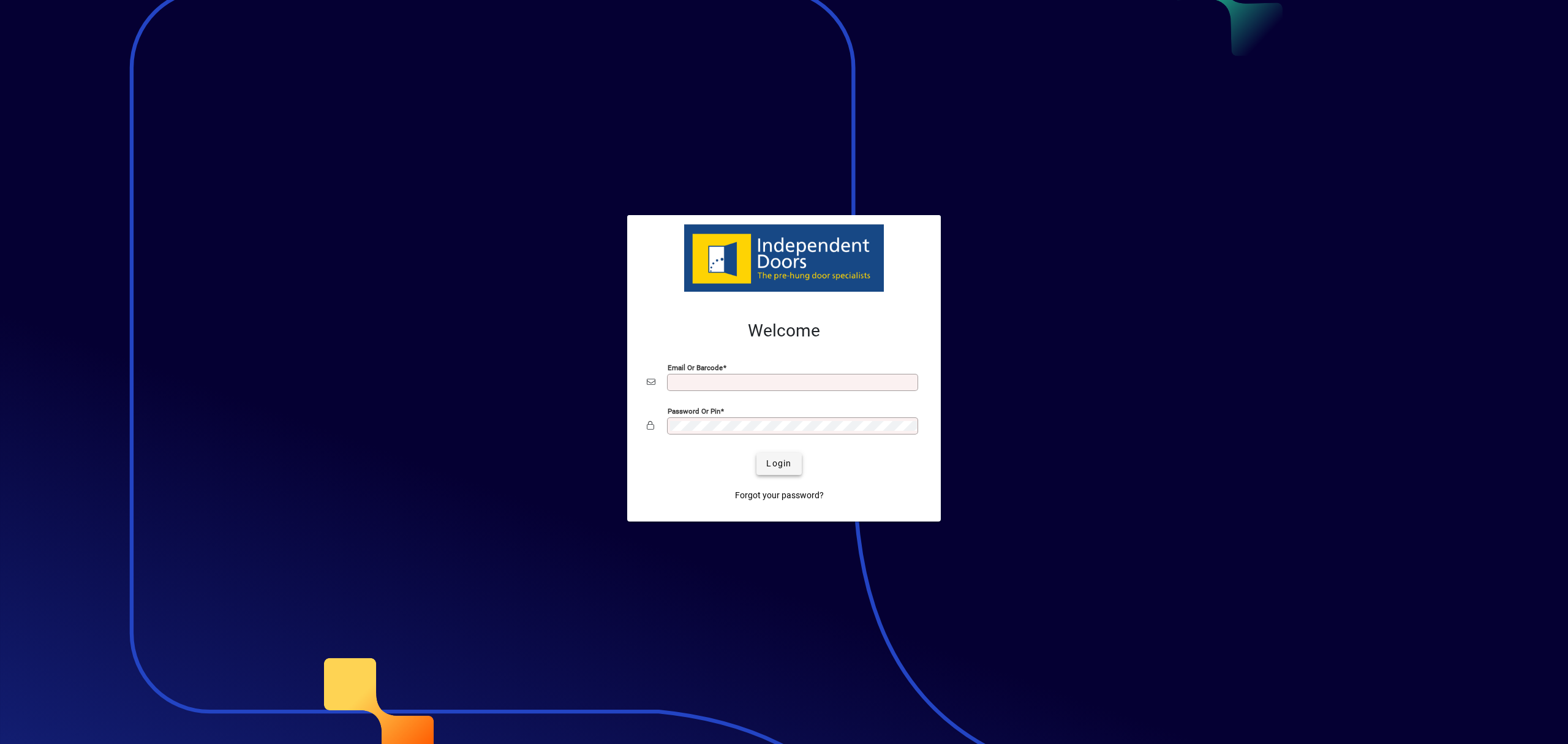
type input "**********"
click at [784, 468] on span "Login" at bounding box center [778, 464] width 25 height 13
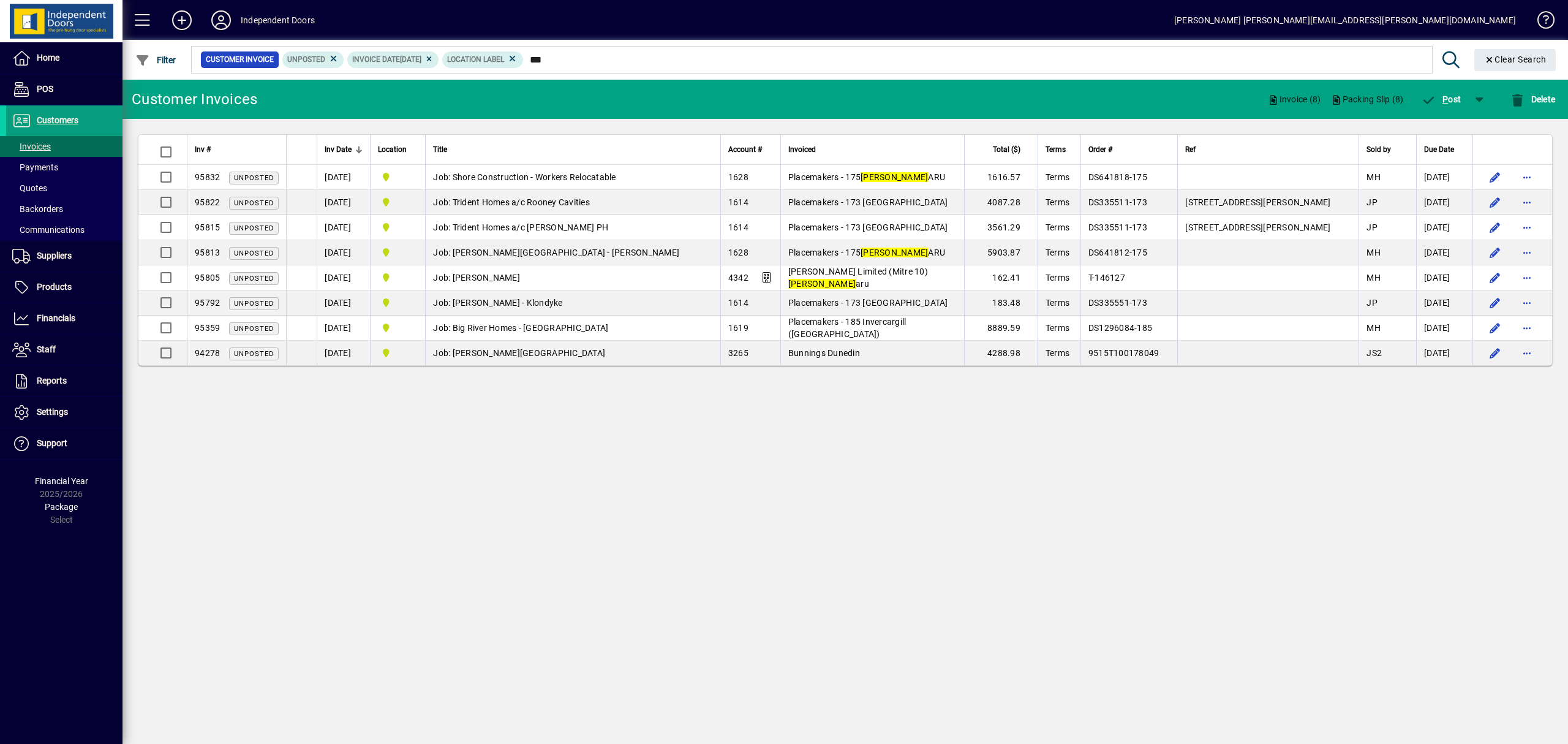
click at [862, 148] on div "Invoiced" at bounding box center [872, 149] width 169 height 14
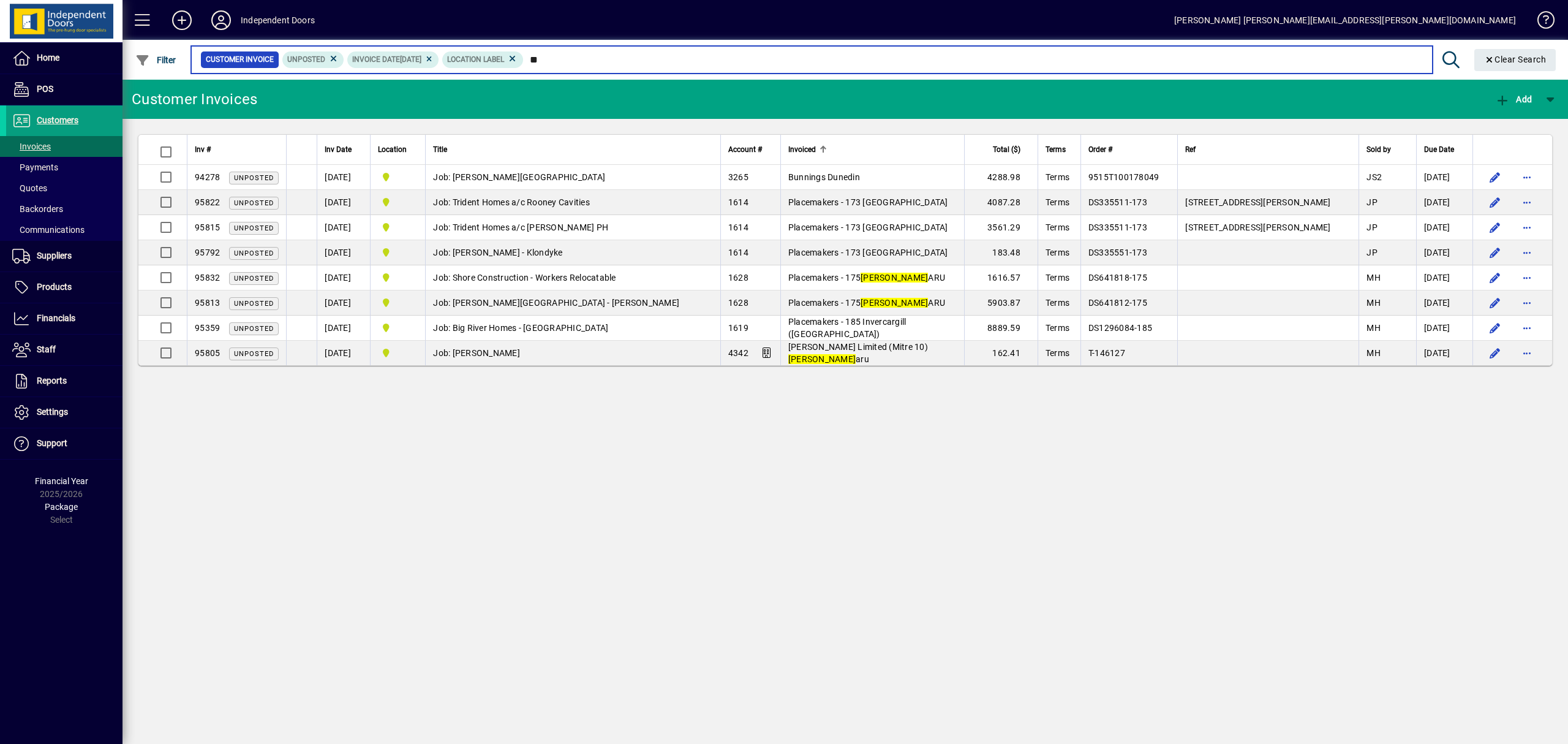
type input "*"
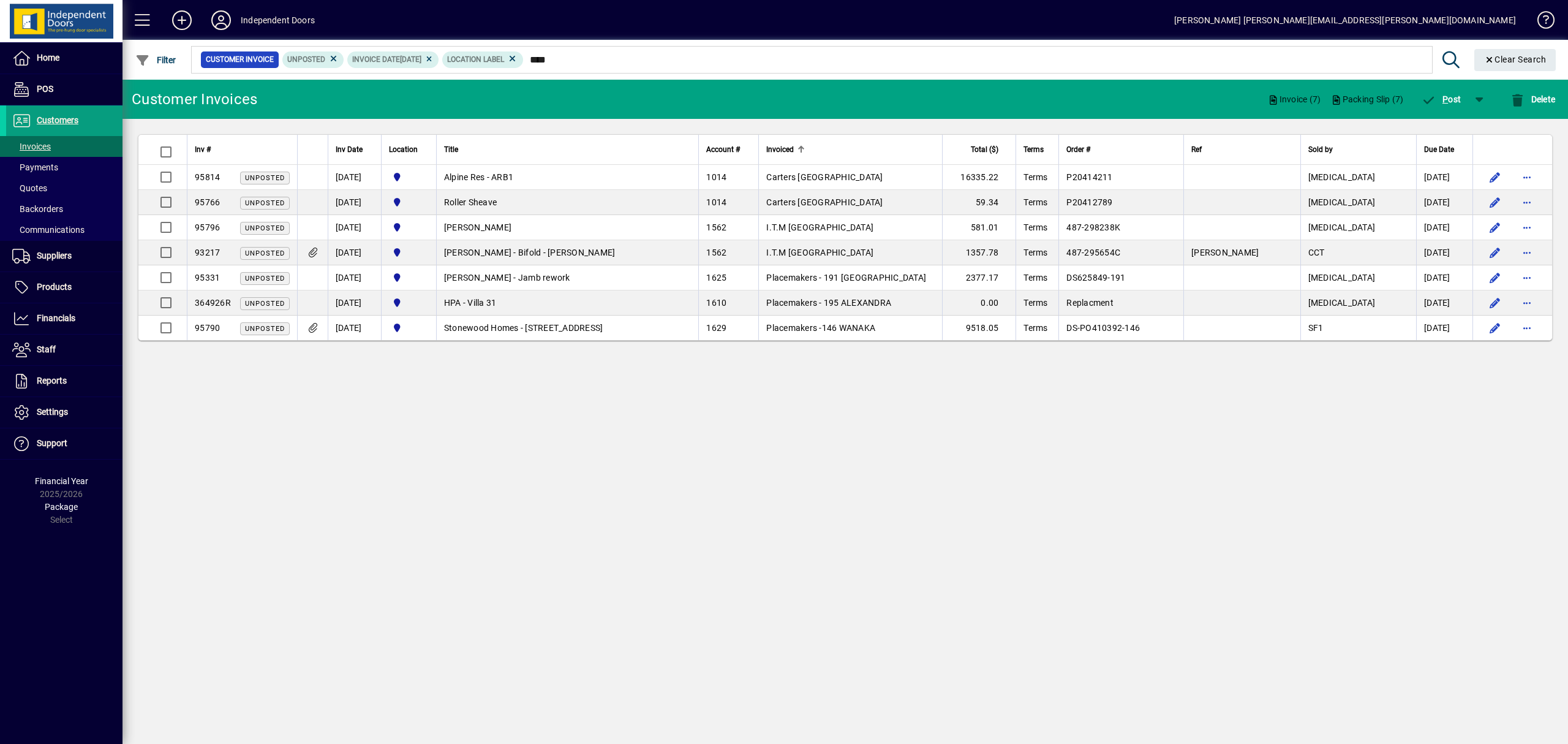
click at [576, 52] on div at bounding box center [912, 47] width 1446 height 14
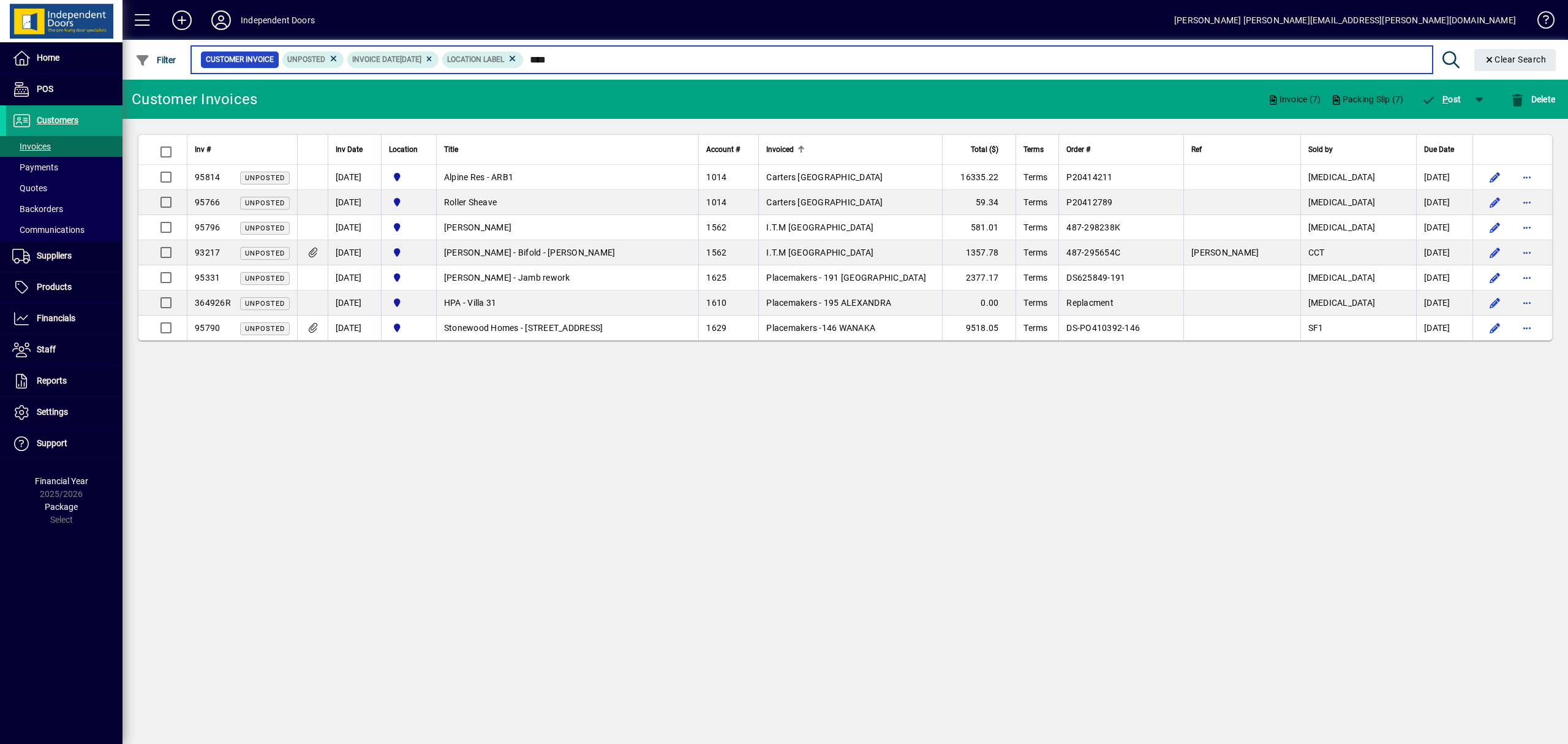
click at [582, 56] on input "****" at bounding box center [973, 59] width 899 height 17
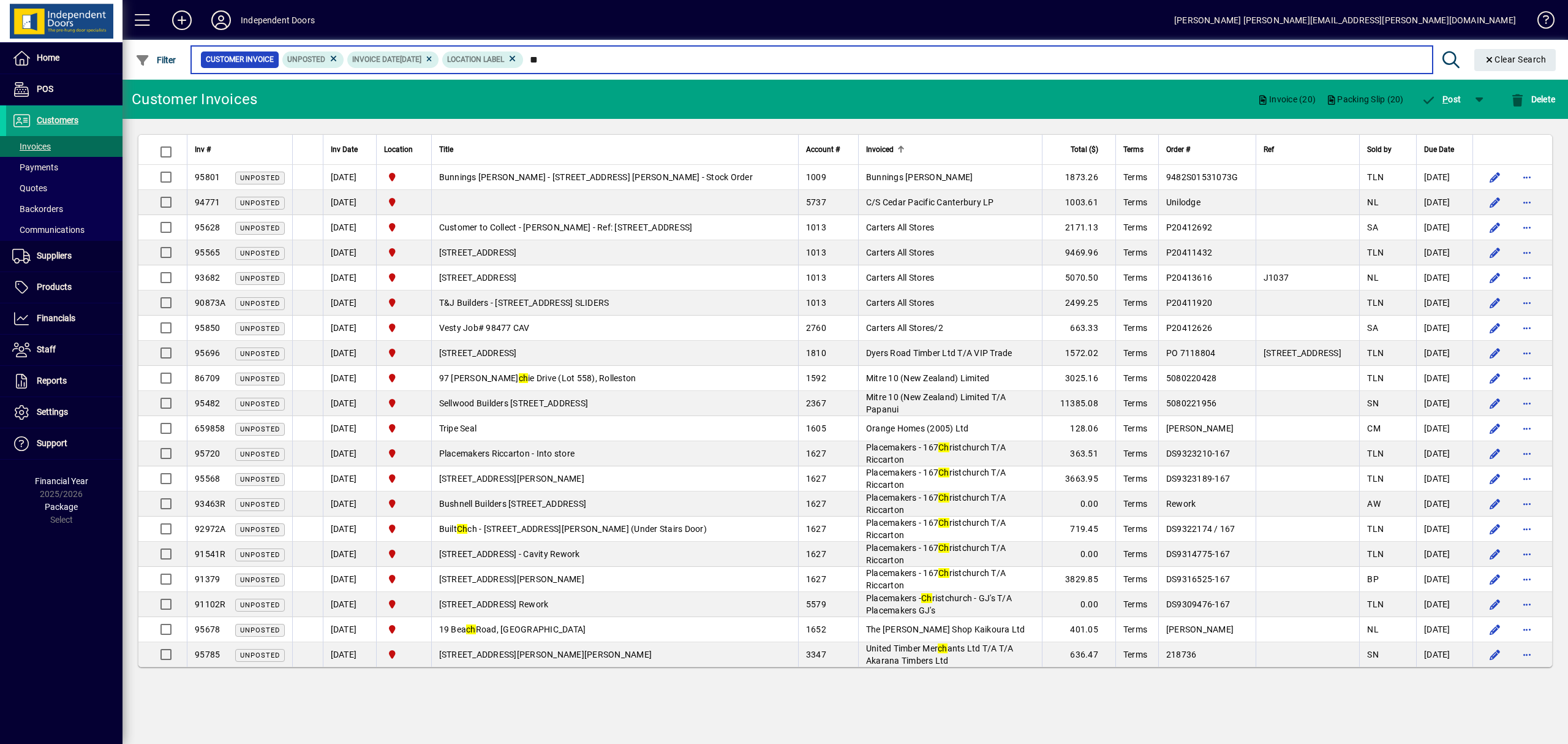
click at [640, 62] on input "**" at bounding box center [973, 59] width 899 height 17
type input "*"
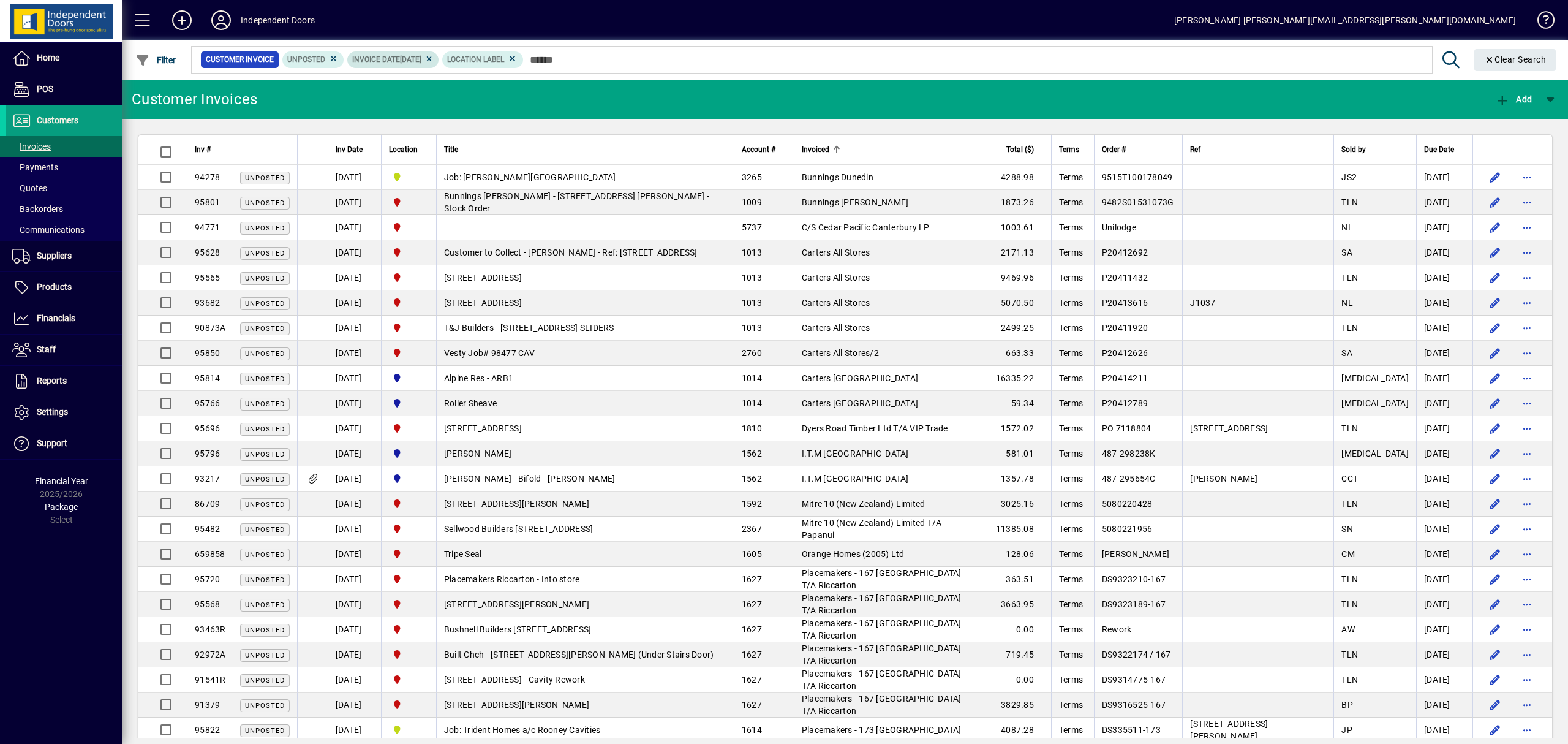
click at [433, 59] on icon at bounding box center [429, 59] width 9 height 8
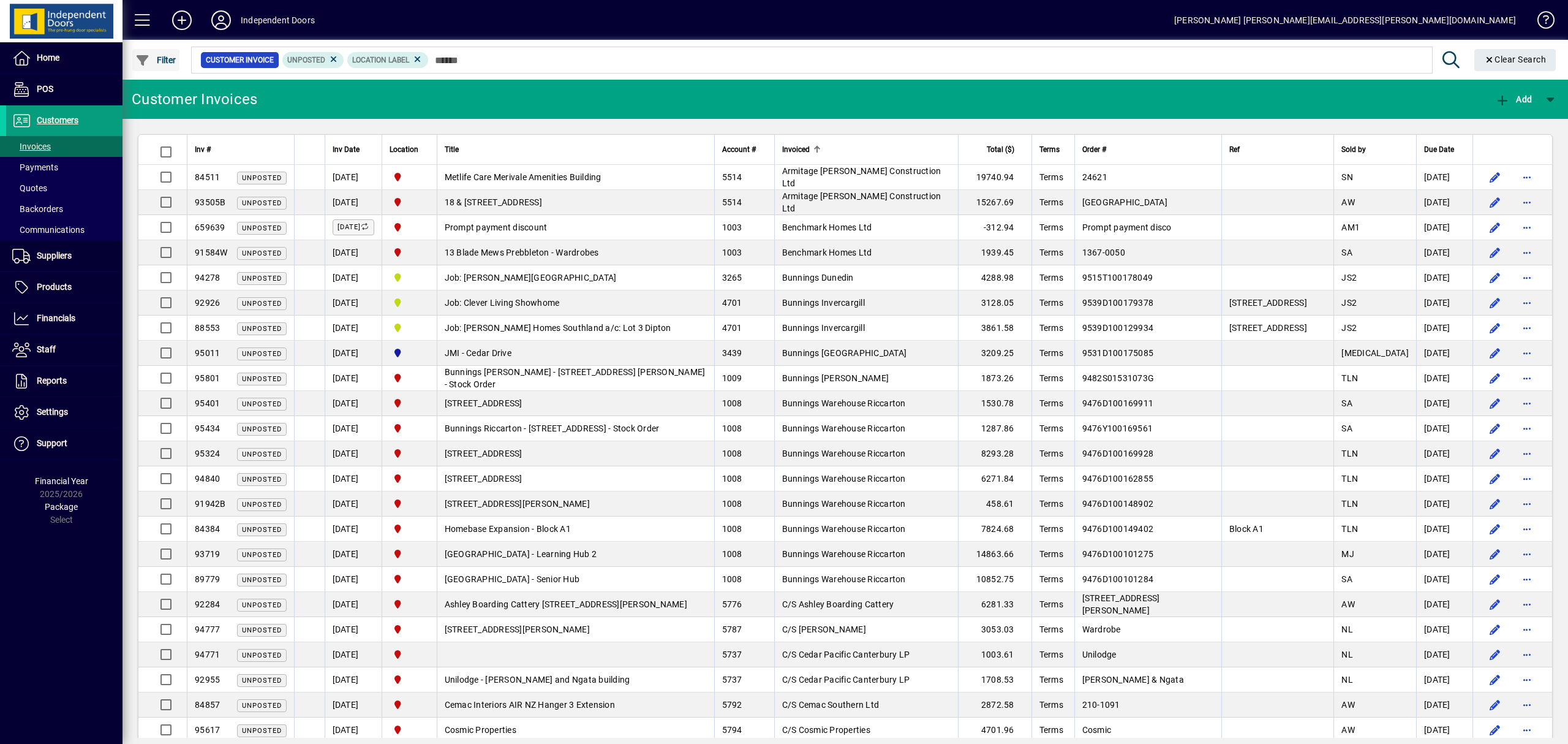
click at [165, 59] on span "Filter" at bounding box center [155, 60] width 41 height 10
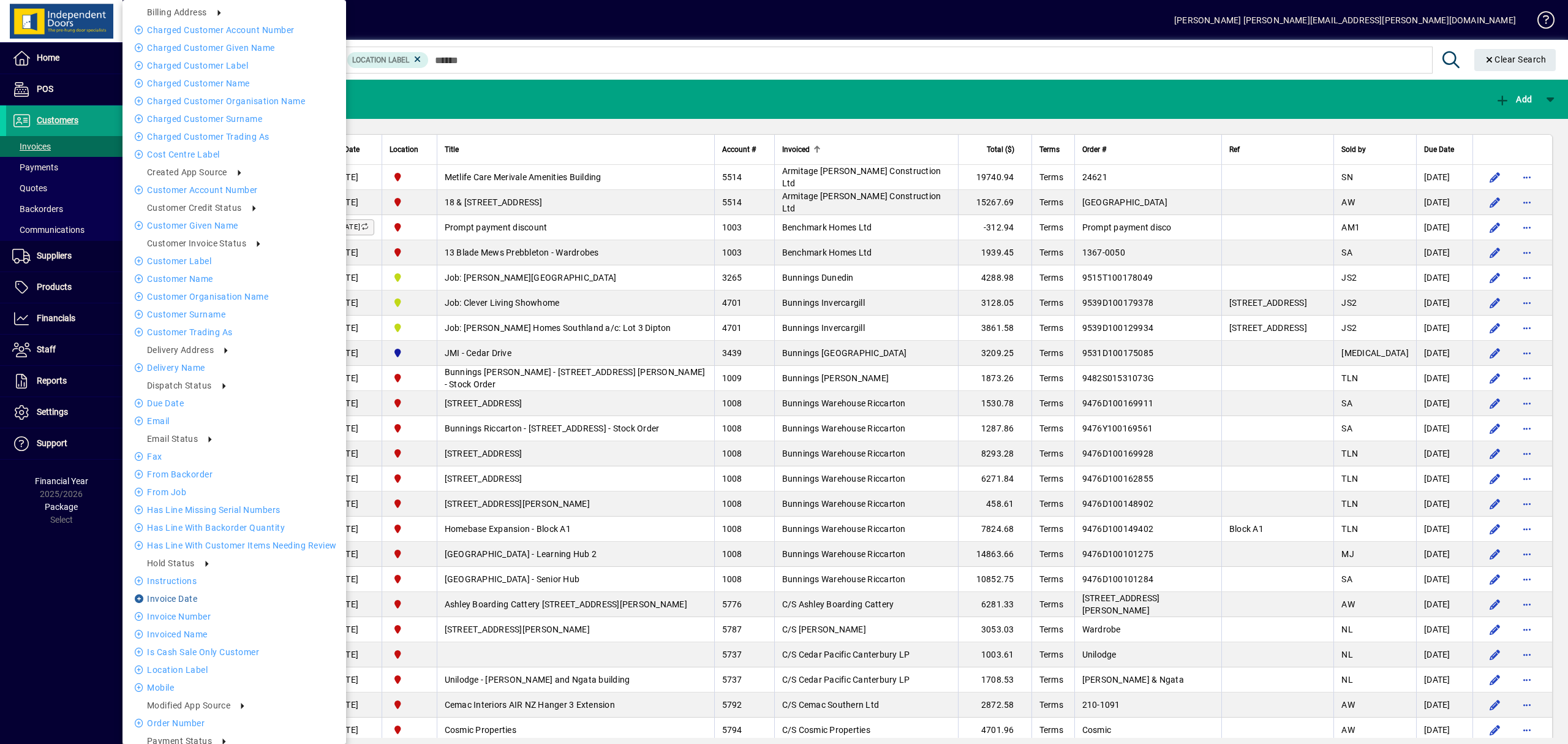
click at [176, 598] on li "Invoice date" at bounding box center [234, 598] width 223 height 15
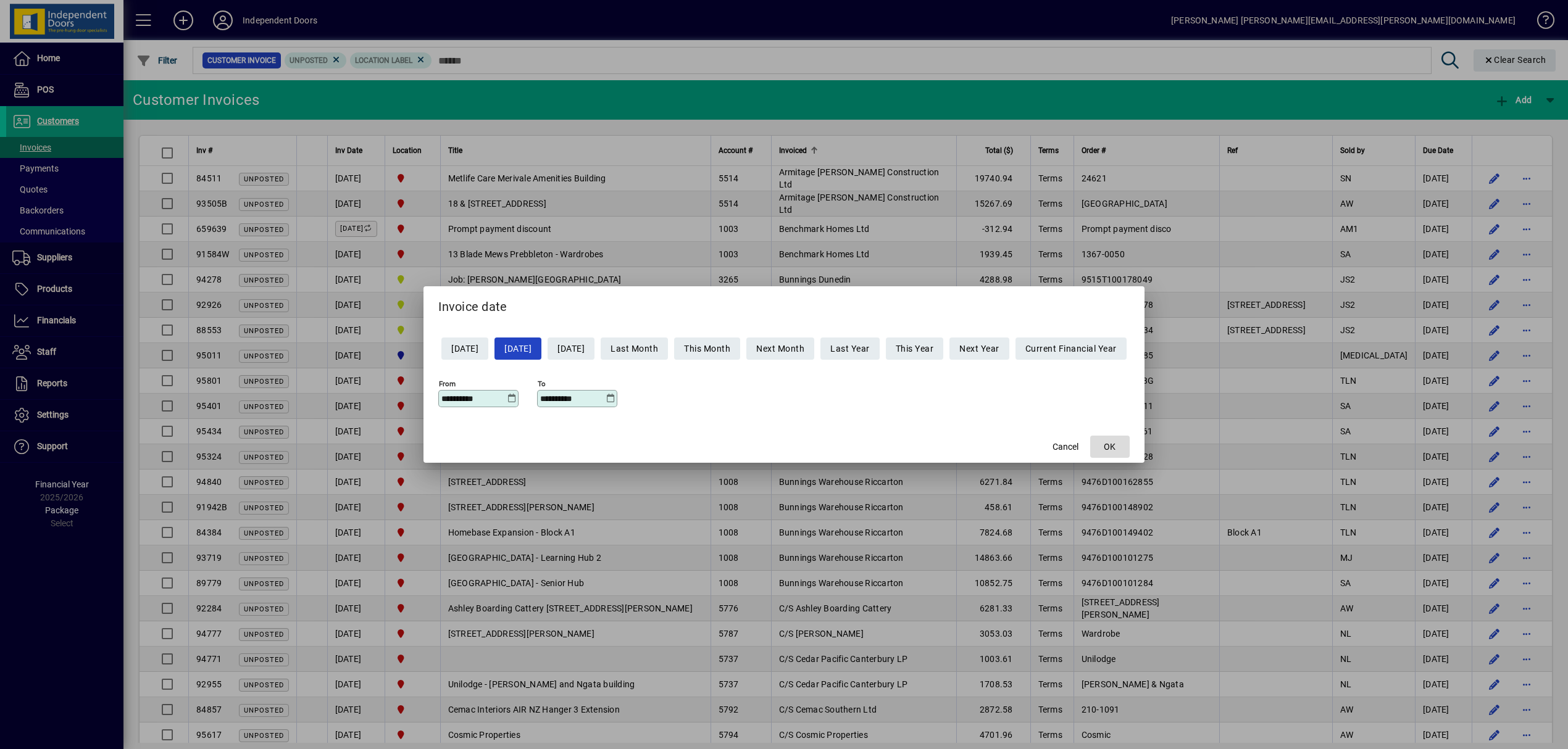
click at [1116, 442] on span "OK" at bounding box center [1109, 447] width 12 height 13
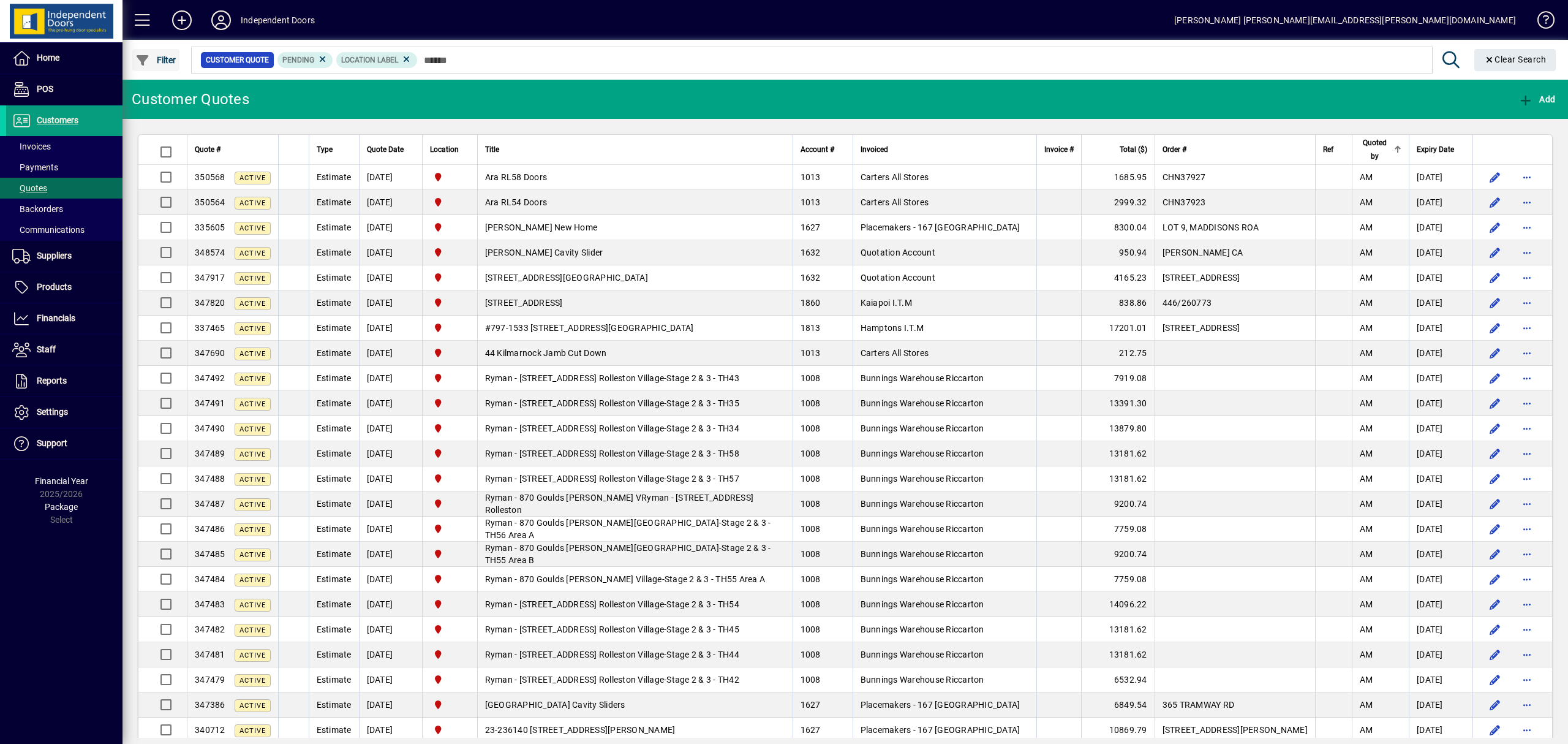
click at [163, 55] on span "Filter" at bounding box center [155, 60] width 41 height 10
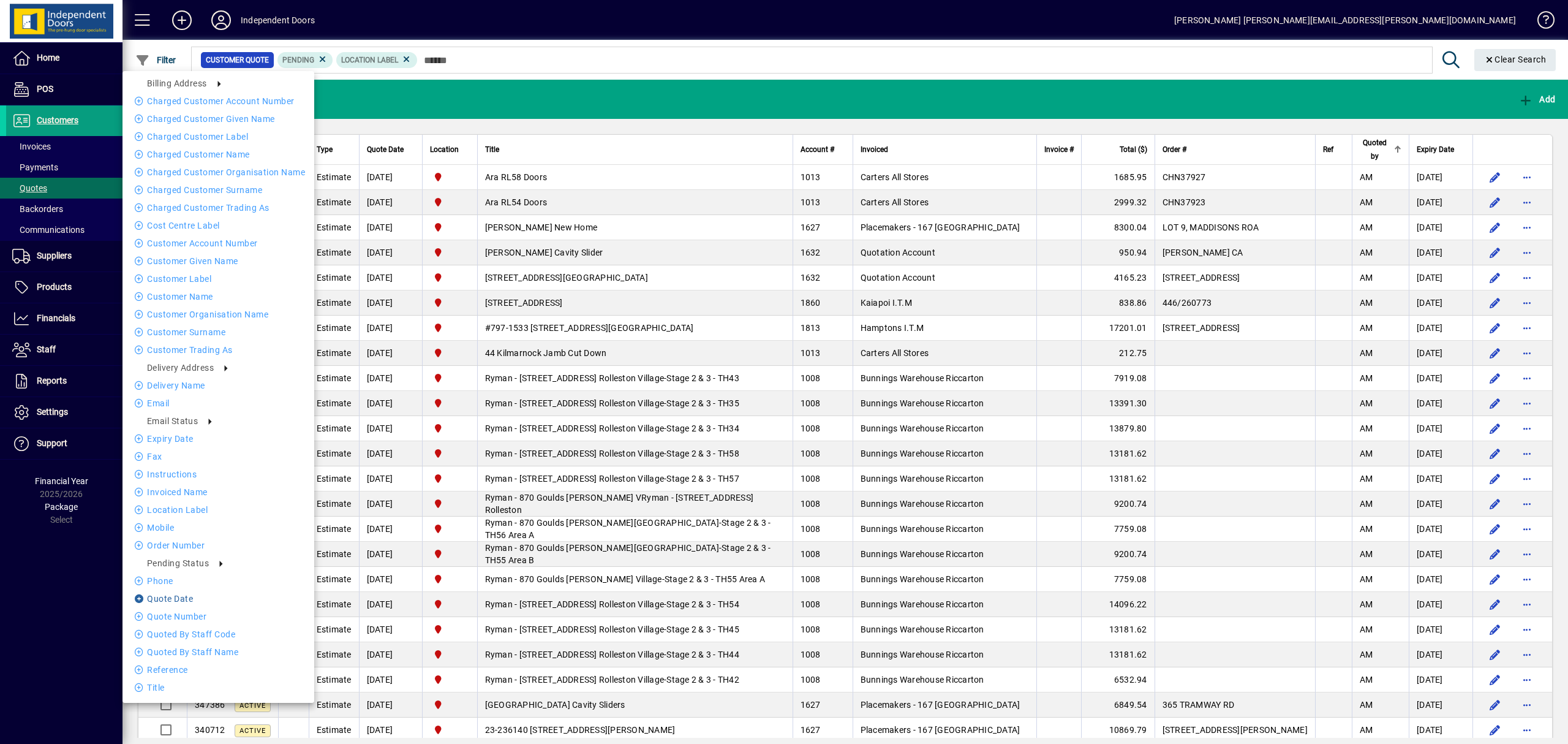
click at [169, 598] on li "Quote date" at bounding box center [218, 598] width 192 height 15
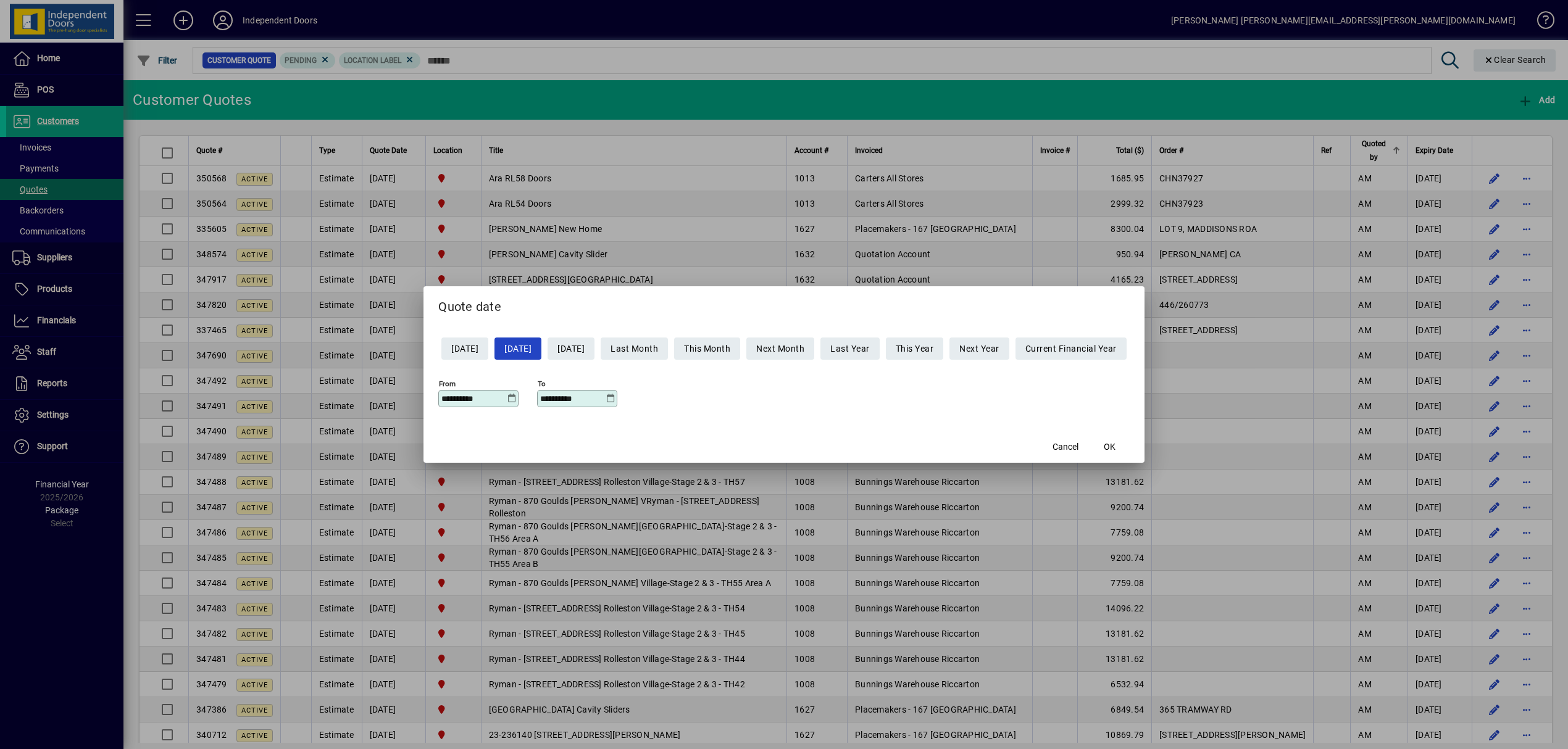
click at [507, 400] on icon at bounding box center [511, 399] width 9 height 10
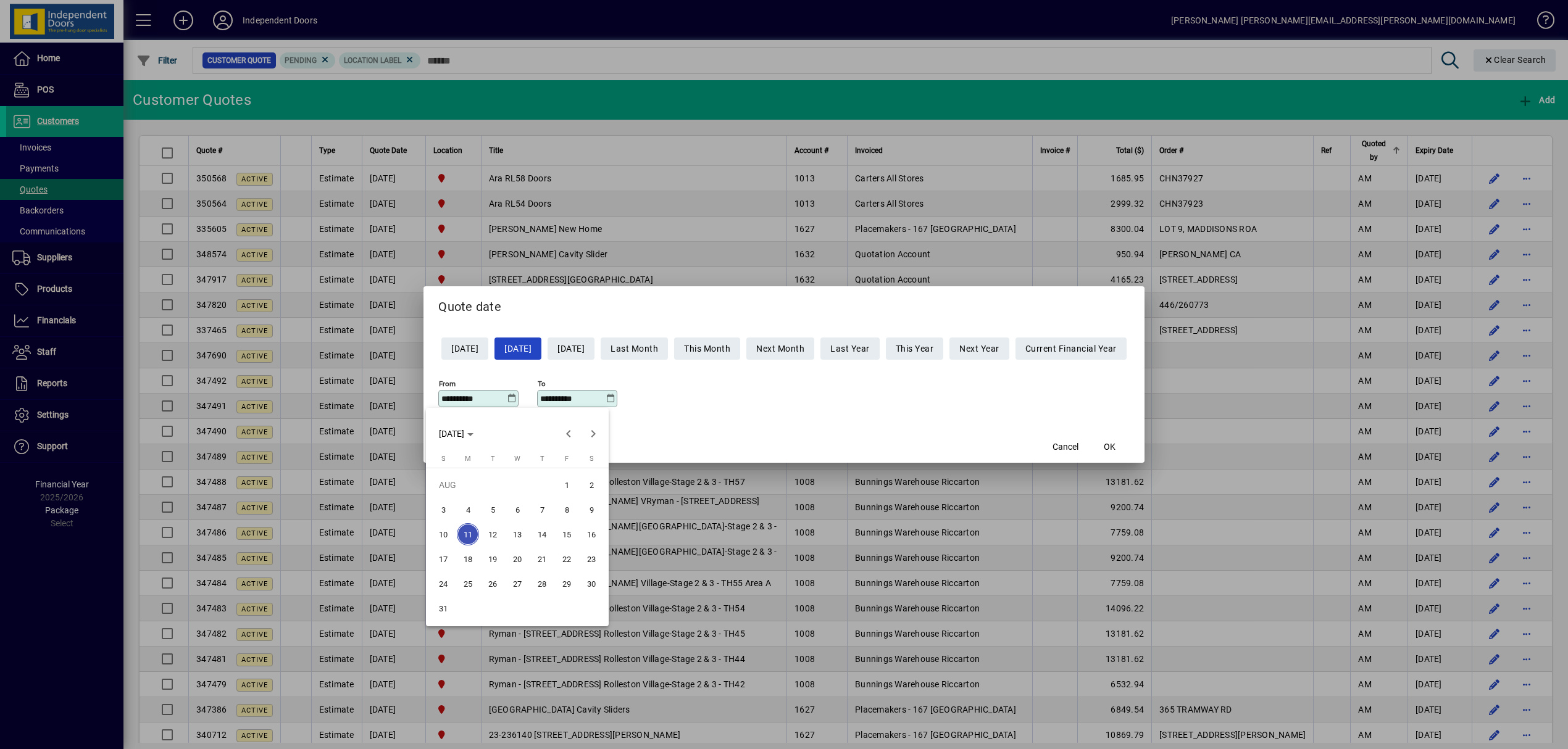
click at [566, 504] on span "8" at bounding box center [566, 509] width 22 height 22
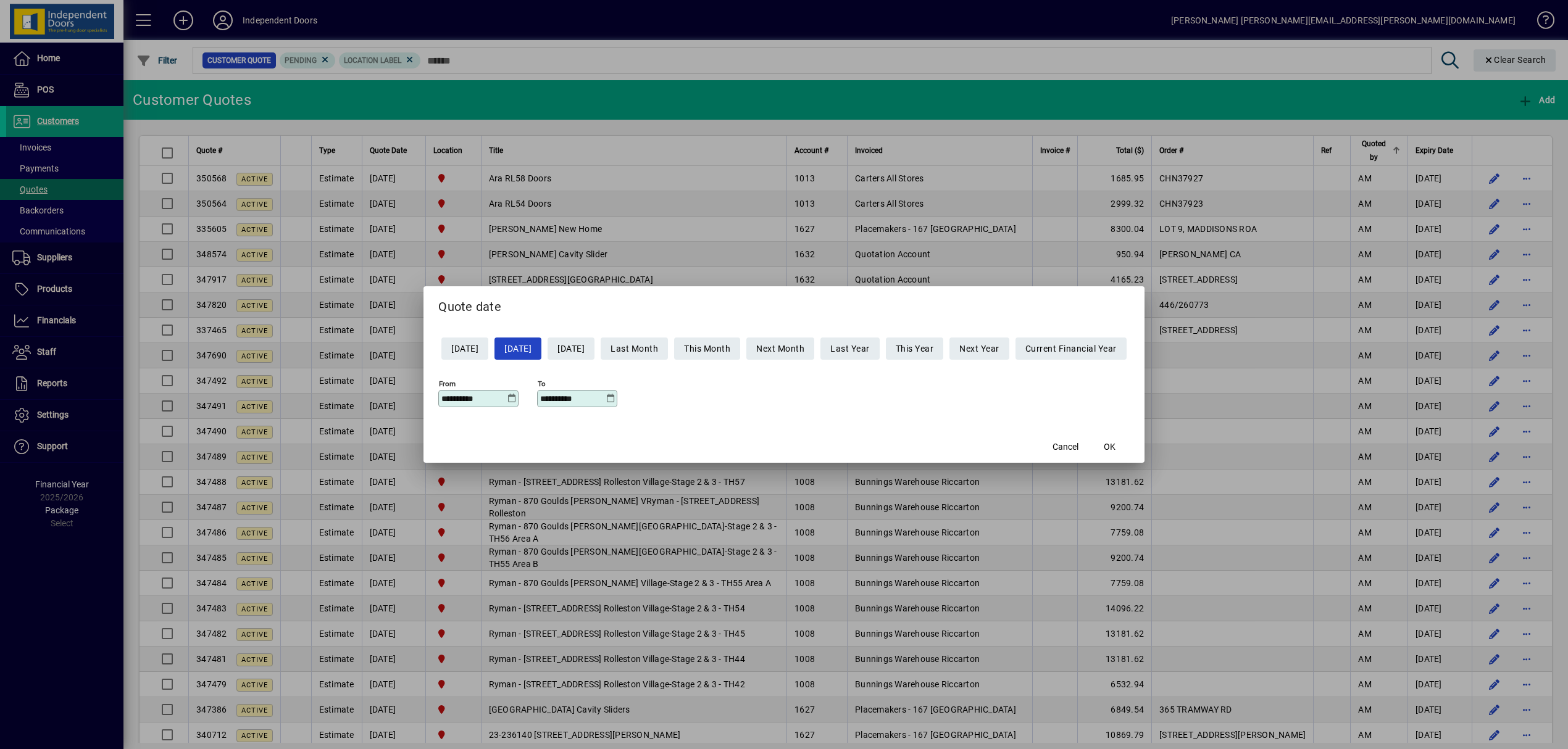
type input "**********"
click at [606, 398] on icon at bounding box center [611, 399] width 9 height 10
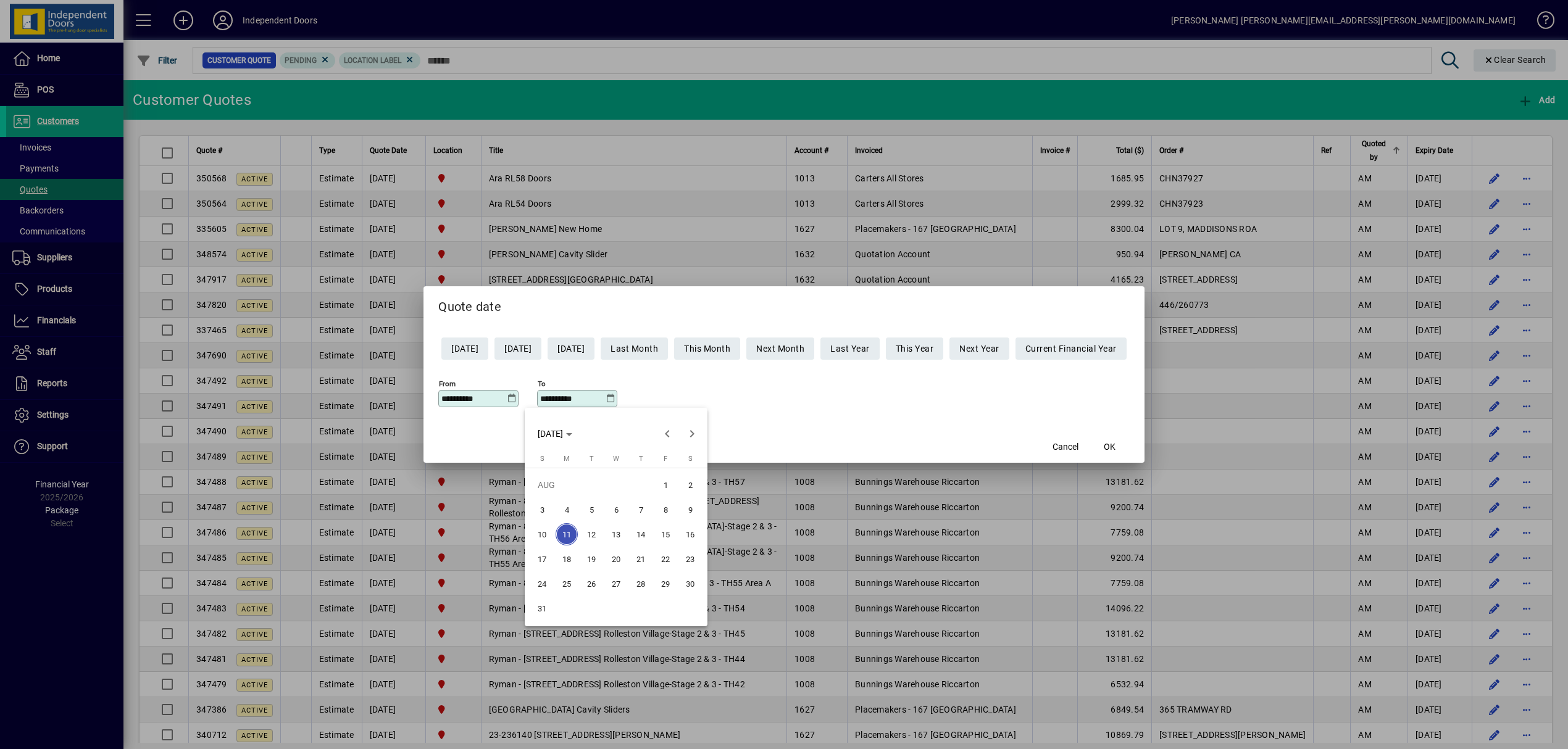
click at [542, 531] on span "10" at bounding box center [542, 534] width 22 height 22
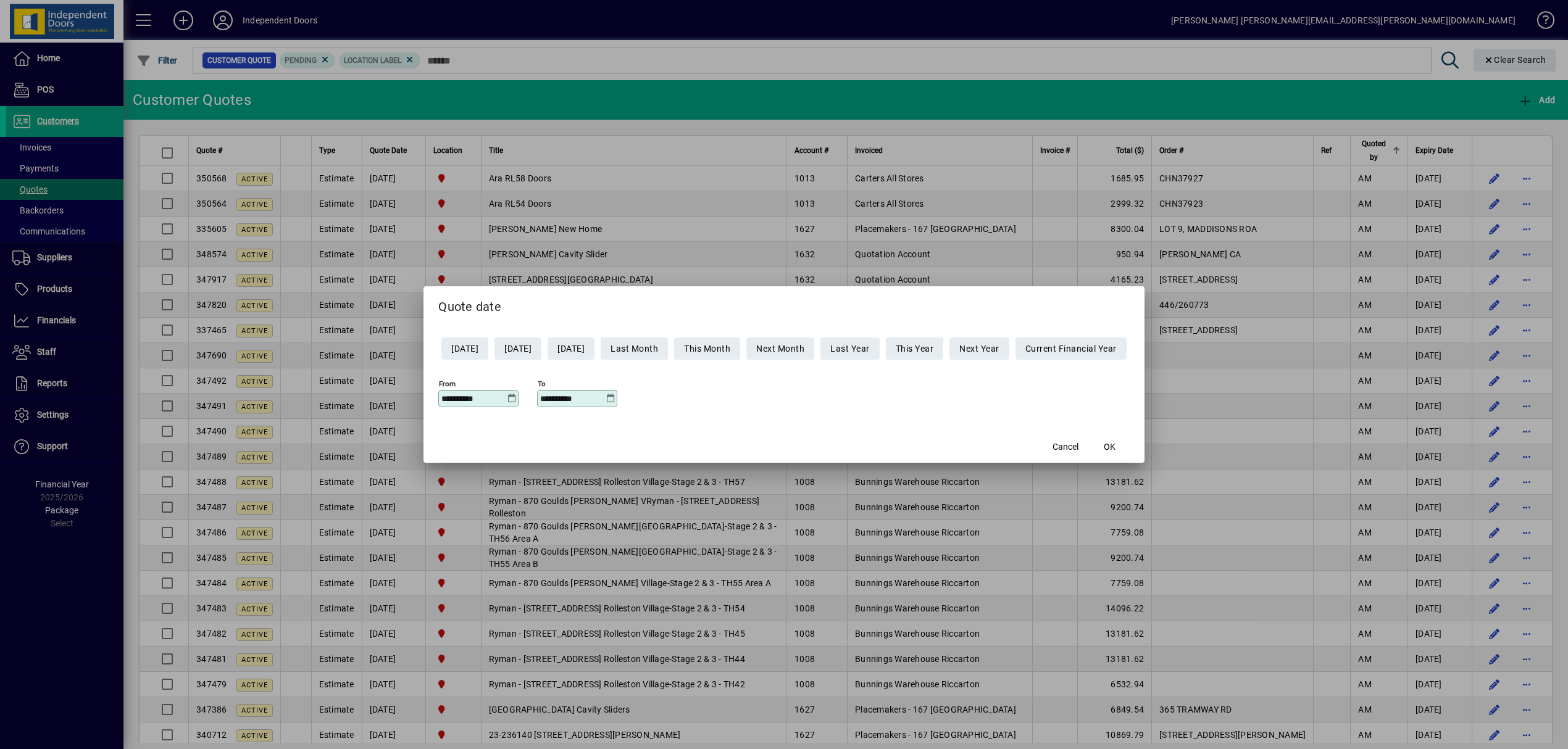
type input "**********"
click at [1116, 447] on span "OK" at bounding box center [1109, 447] width 12 height 13
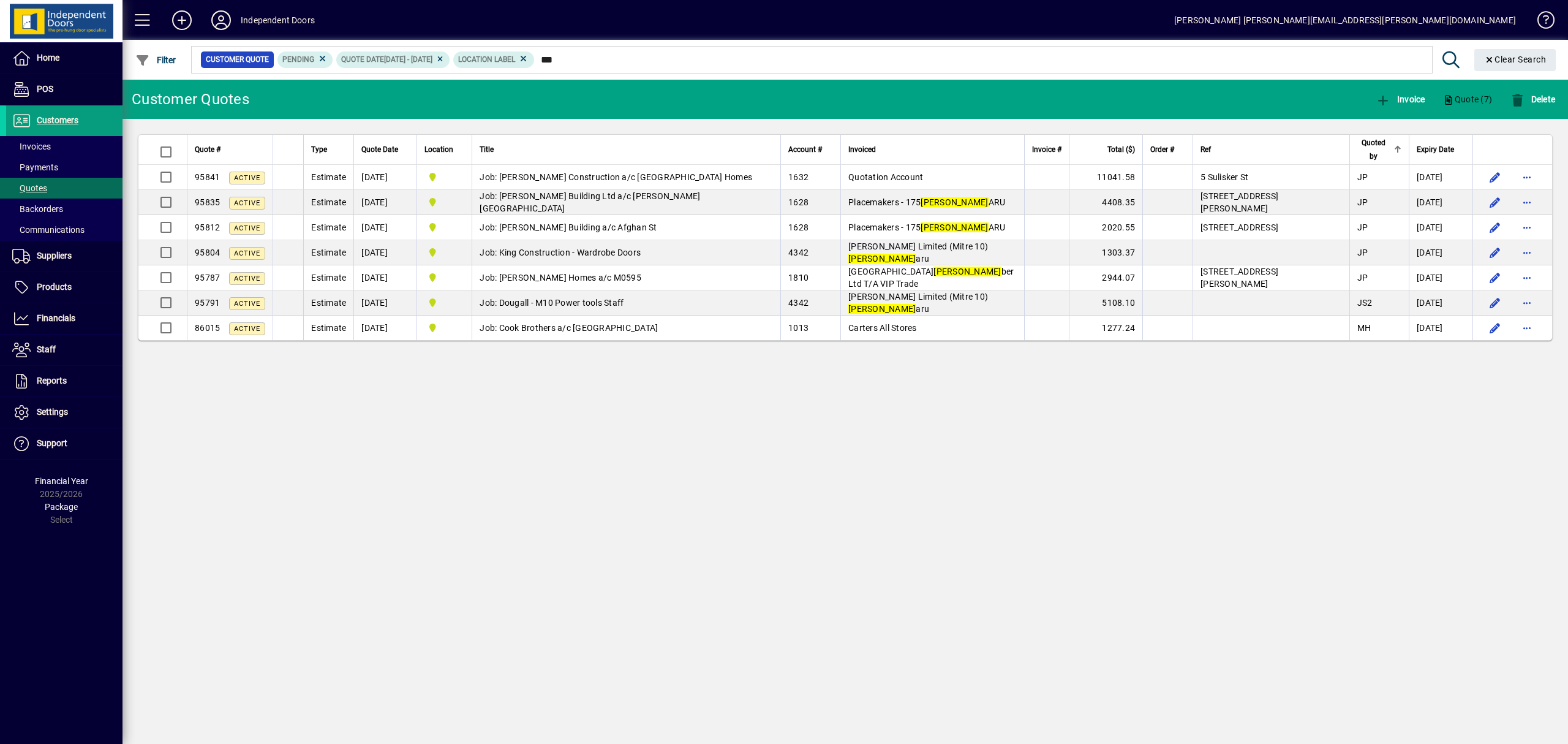
click at [928, 156] on div "Invoiced" at bounding box center [932, 149] width 169 height 14
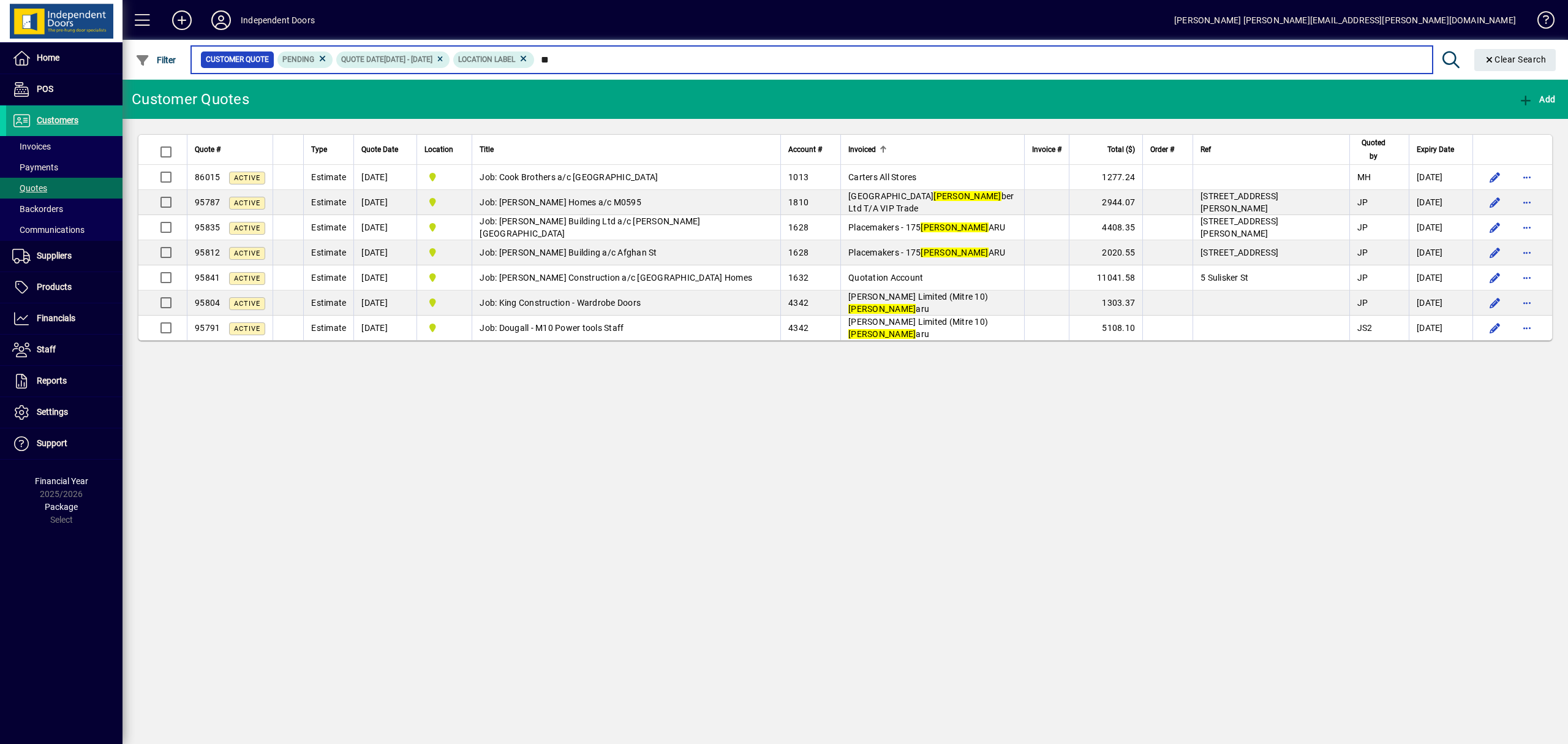
type input "*"
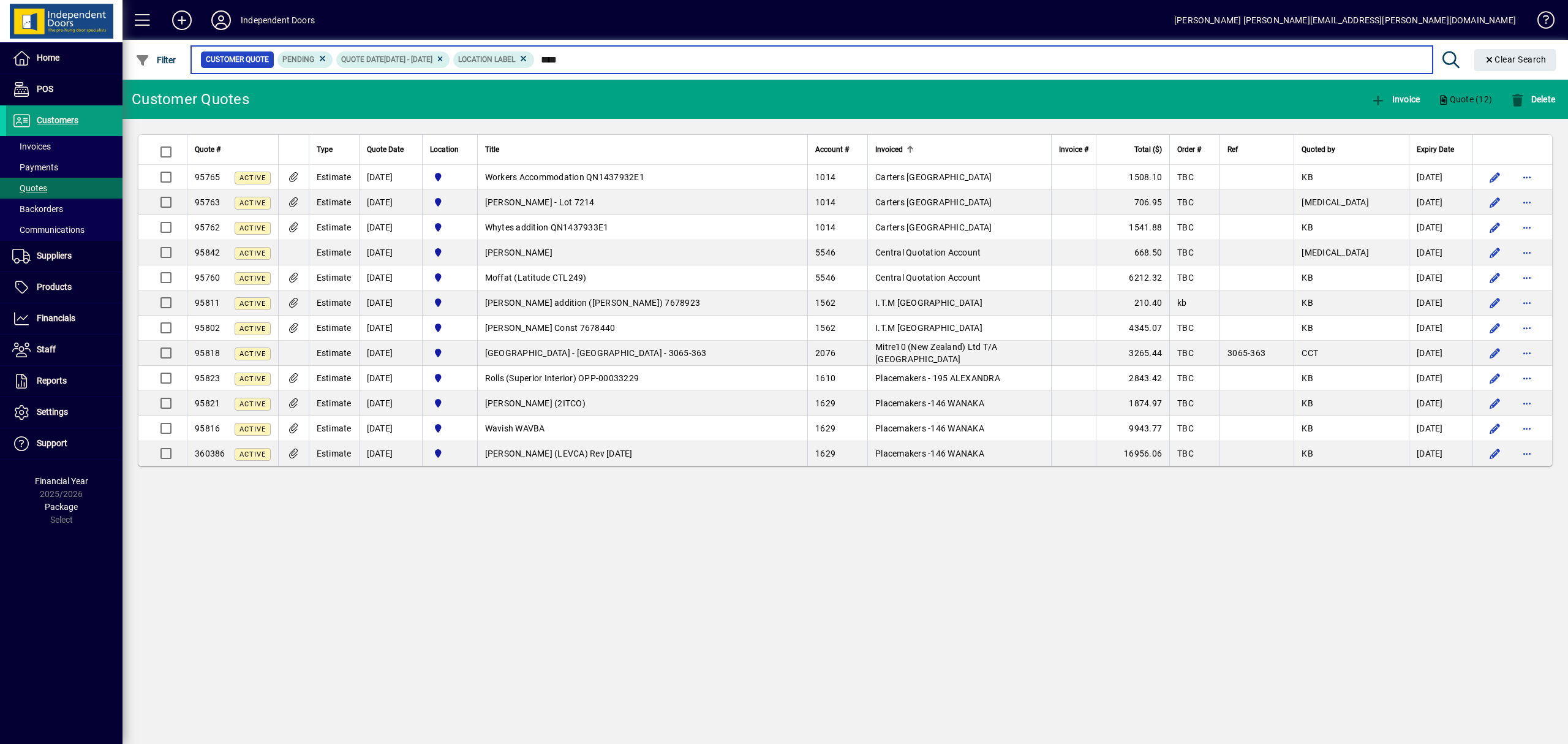
click at [643, 56] on input "****" at bounding box center [979, 59] width 888 height 17
type input "*"
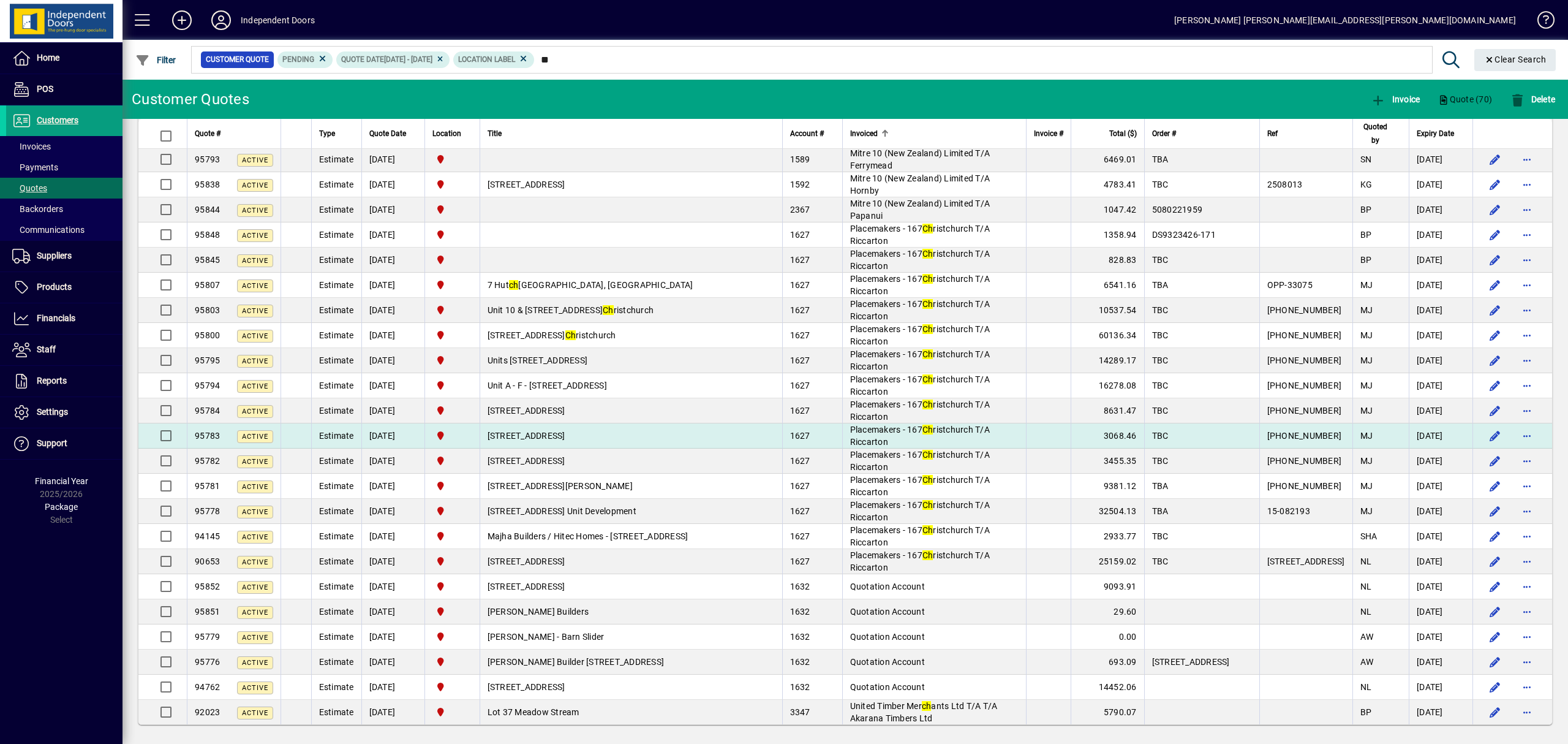
scroll to position [1215, 0]
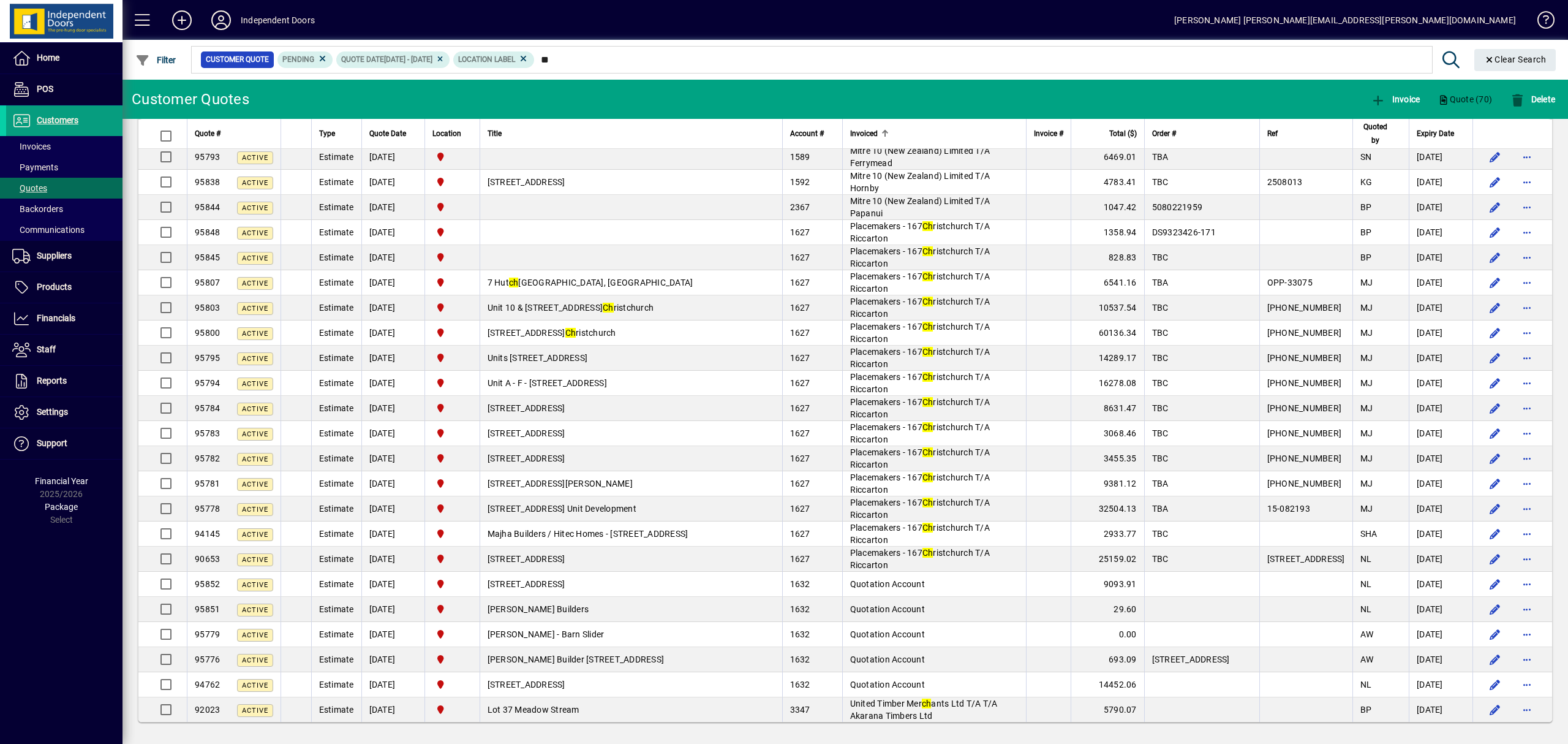
drag, startPoint x: 1367, startPoint y: 130, endPoint x: 1372, endPoint y: 135, distance: 7.1
click at [1367, 130] on span "Quoted by" at bounding box center [1375, 133] width 30 height 27
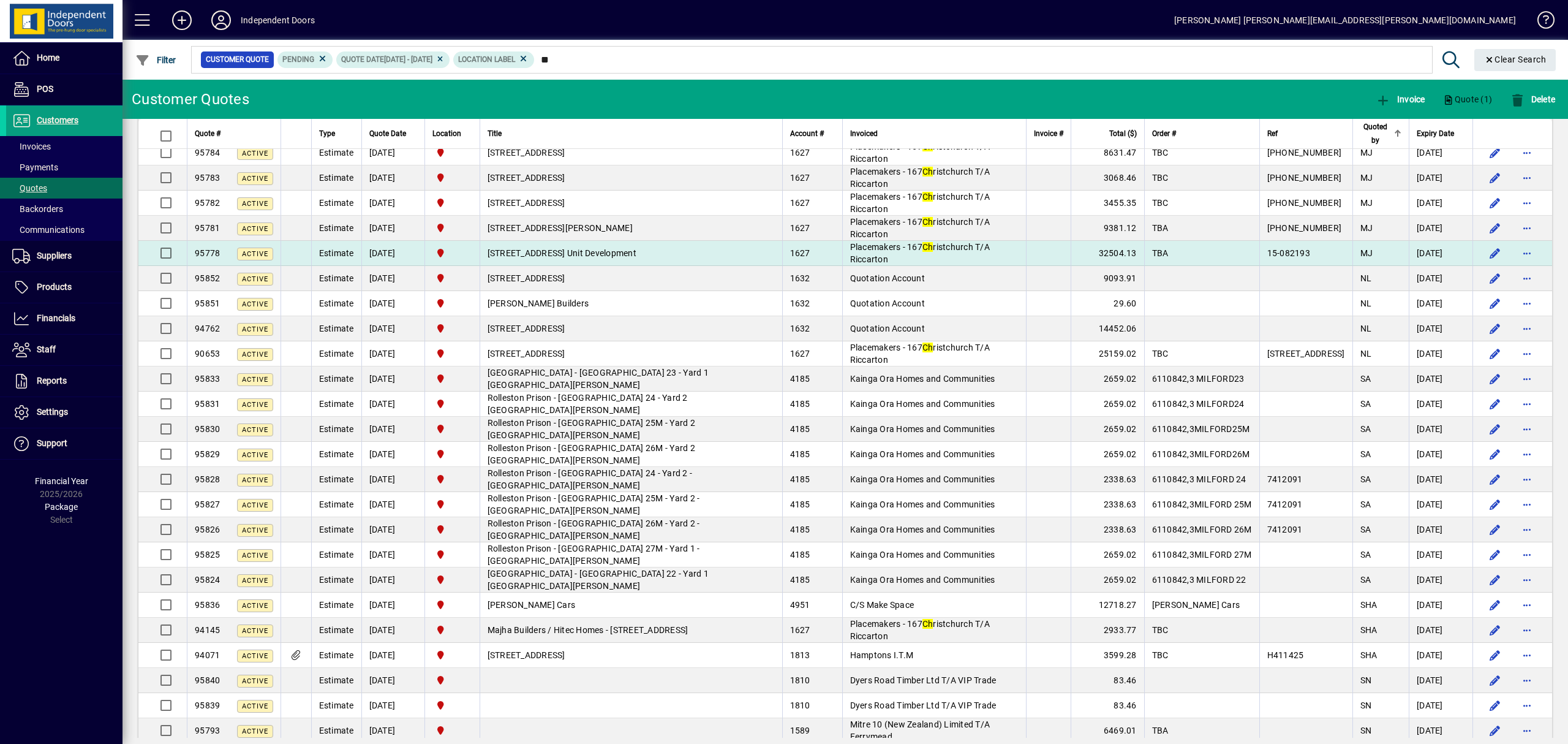
scroll to position [1215, 0]
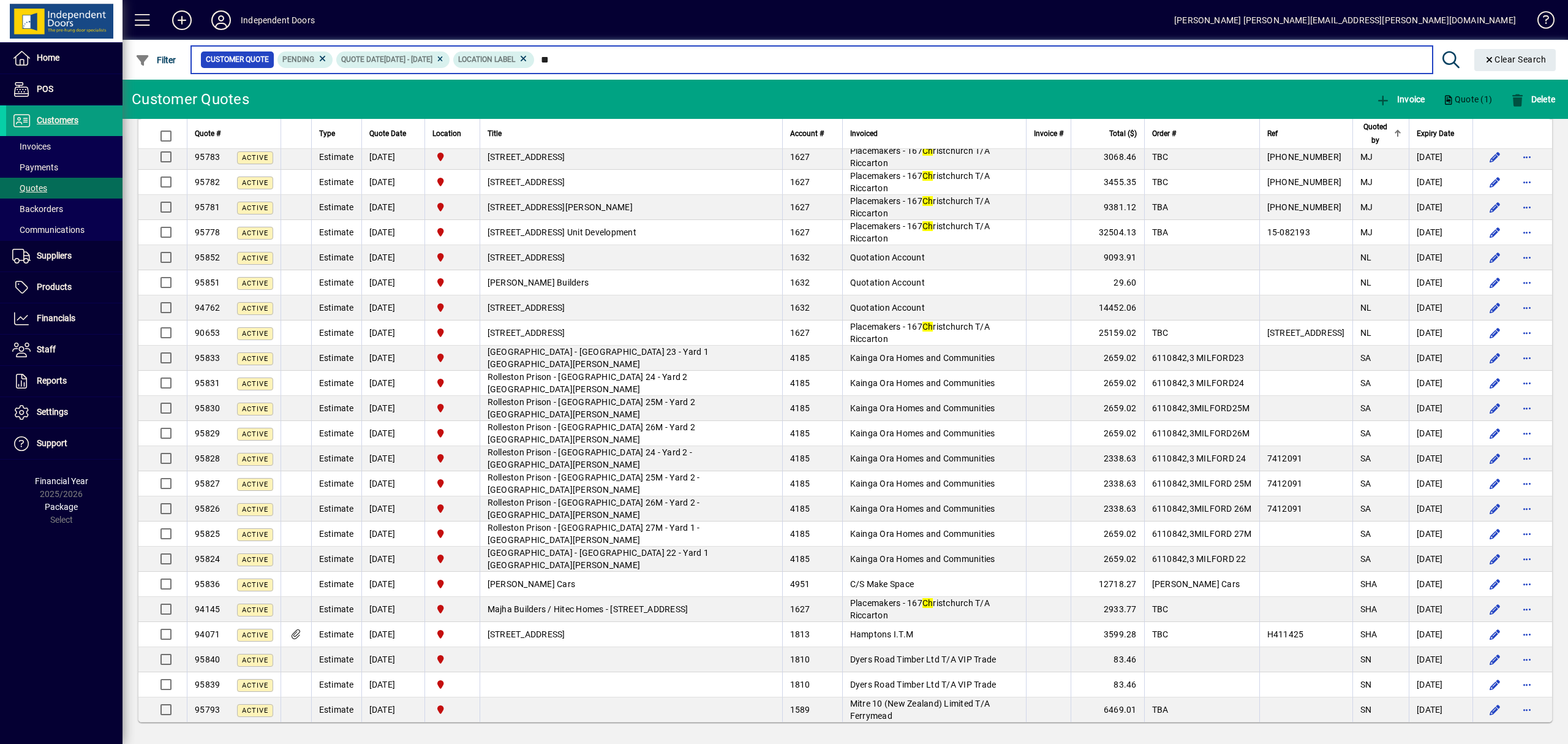
click at [603, 60] on input "**" at bounding box center [979, 59] width 888 height 17
type input "*"
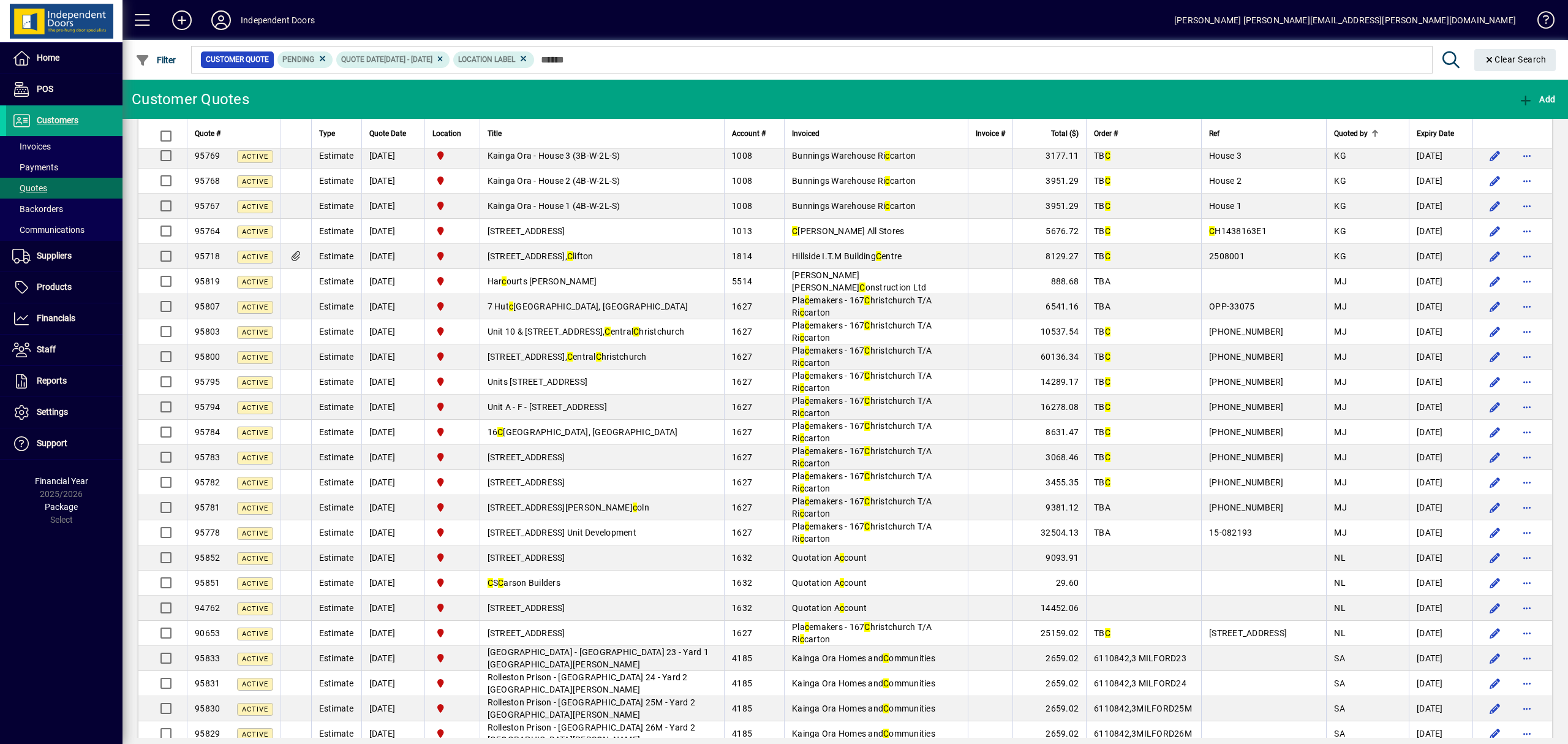
click at [445, 59] on icon at bounding box center [440, 59] width 9 height 8
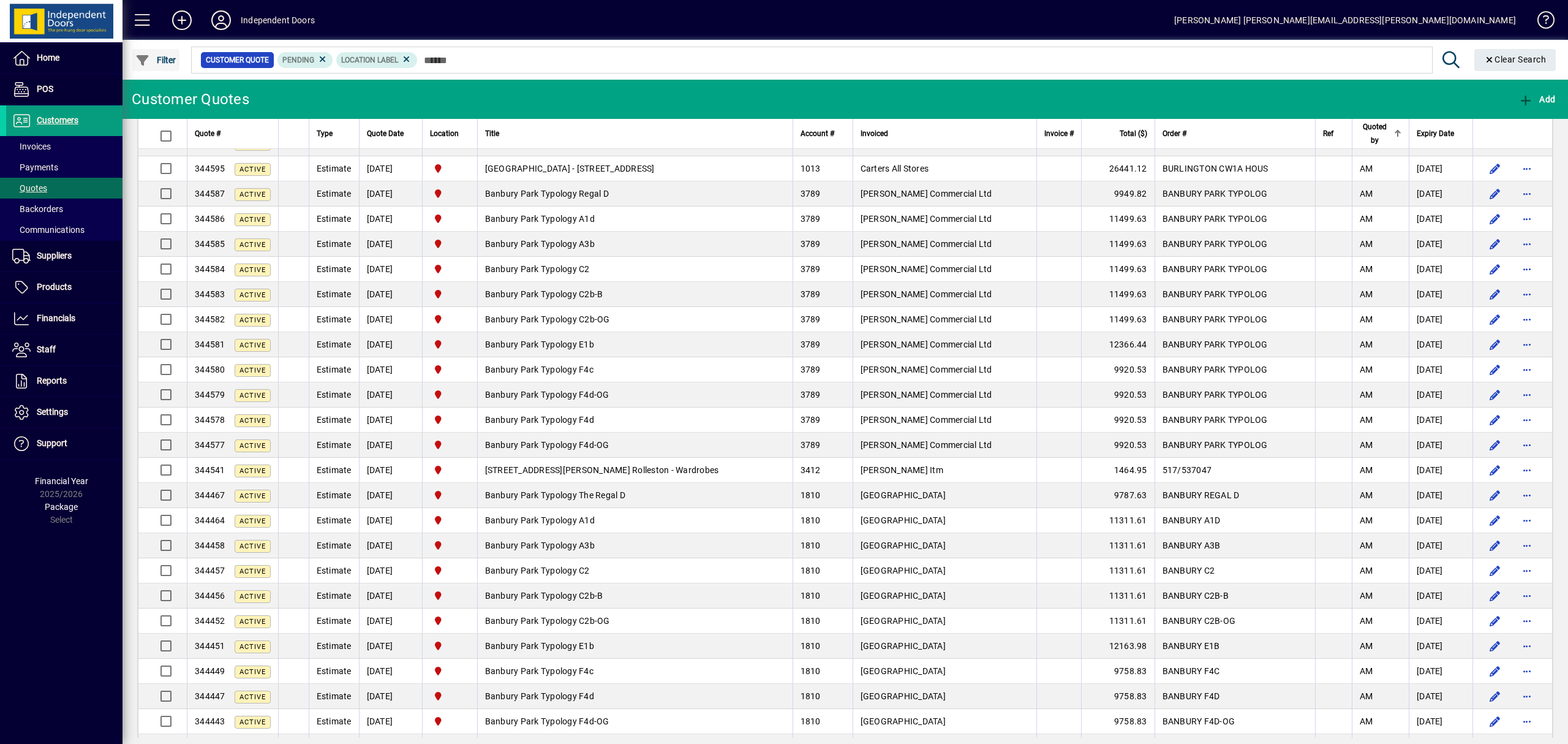
click at [162, 57] on span "Filter" at bounding box center [155, 60] width 41 height 10
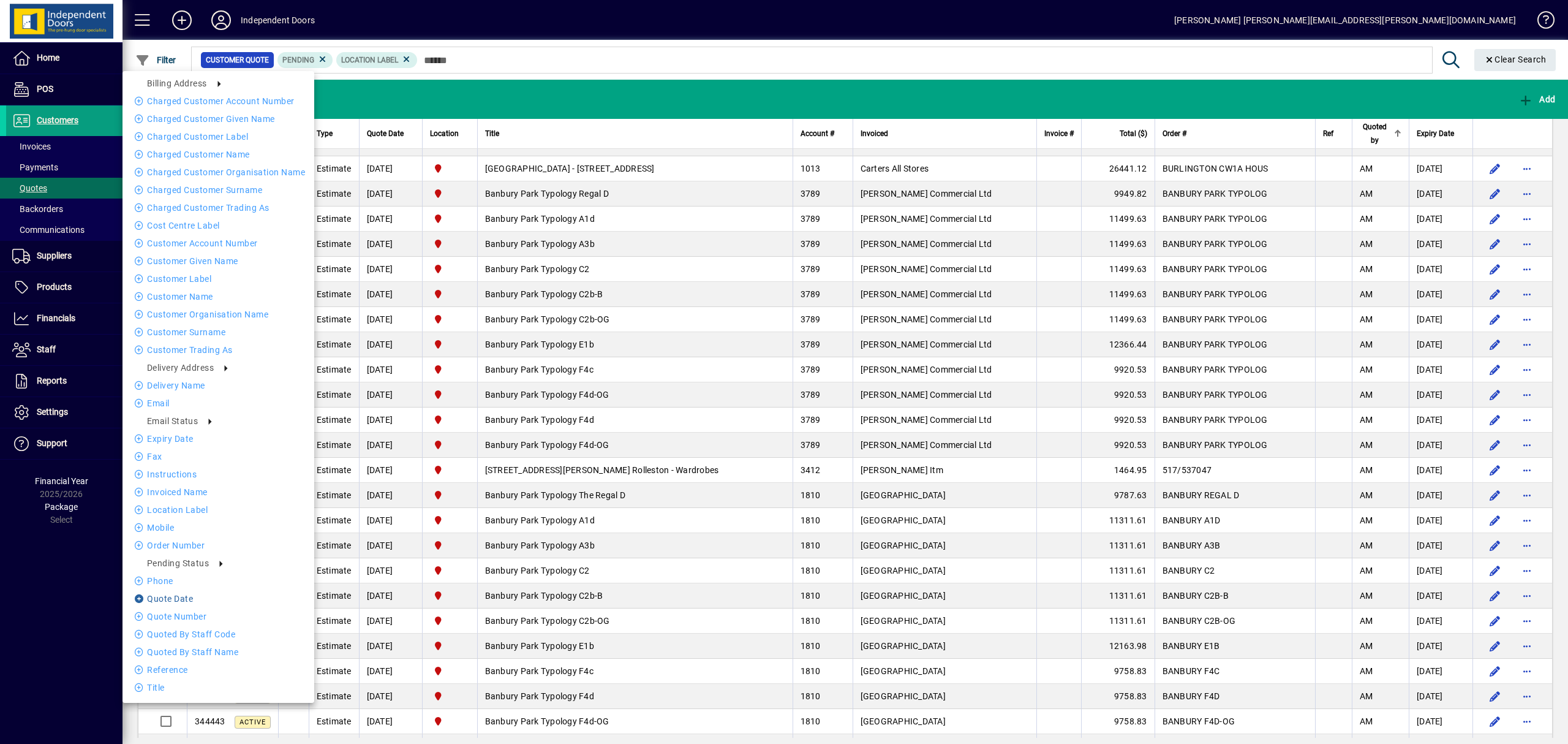
click at [163, 597] on li "Quote date" at bounding box center [218, 598] width 192 height 15
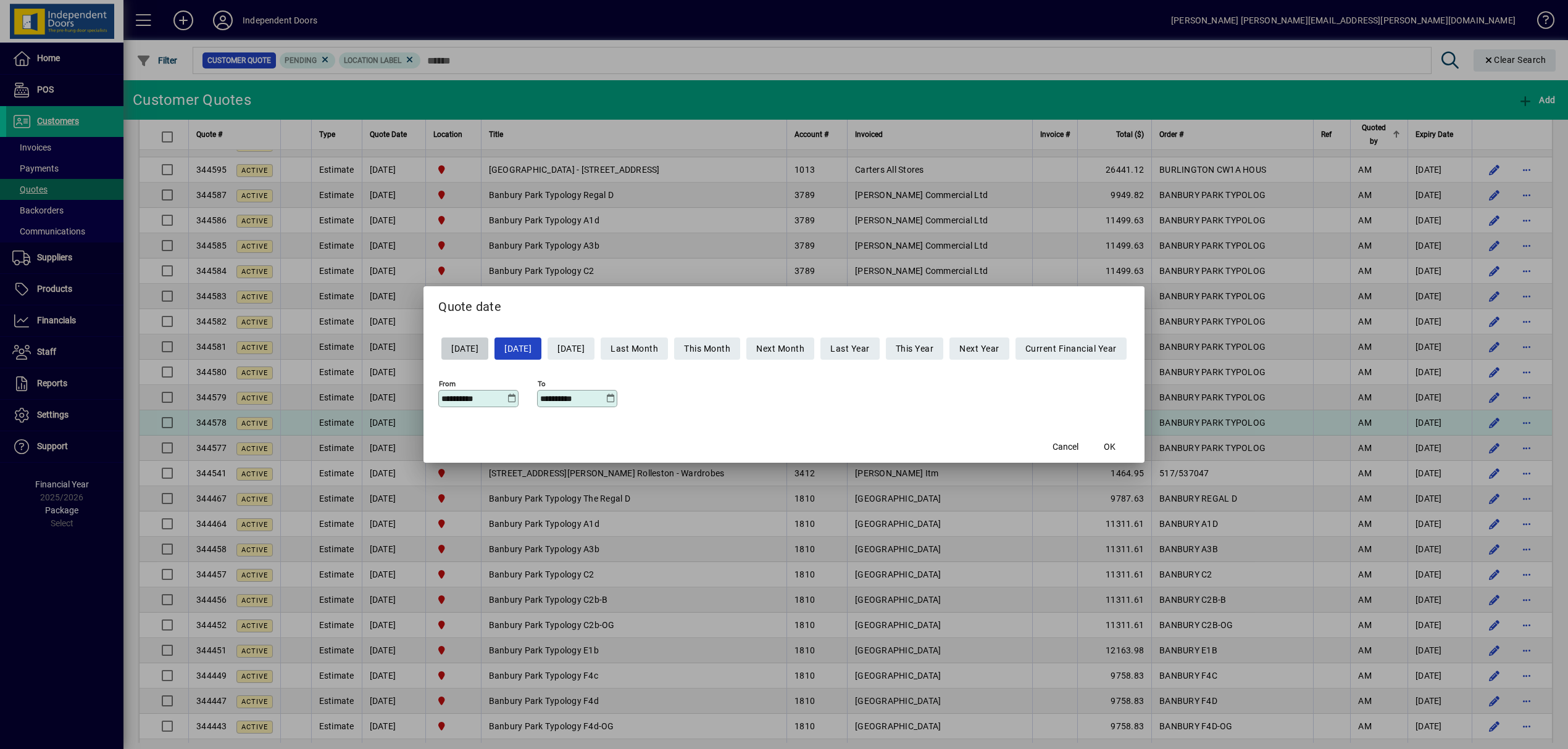
drag, startPoint x: 1126, startPoint y: 442, endPoint x: 1119, endPoint y: 440, distance: 7.3
click at [1116, 440] on span "OK" at bounding box center [1109, 447] width 12 height 13
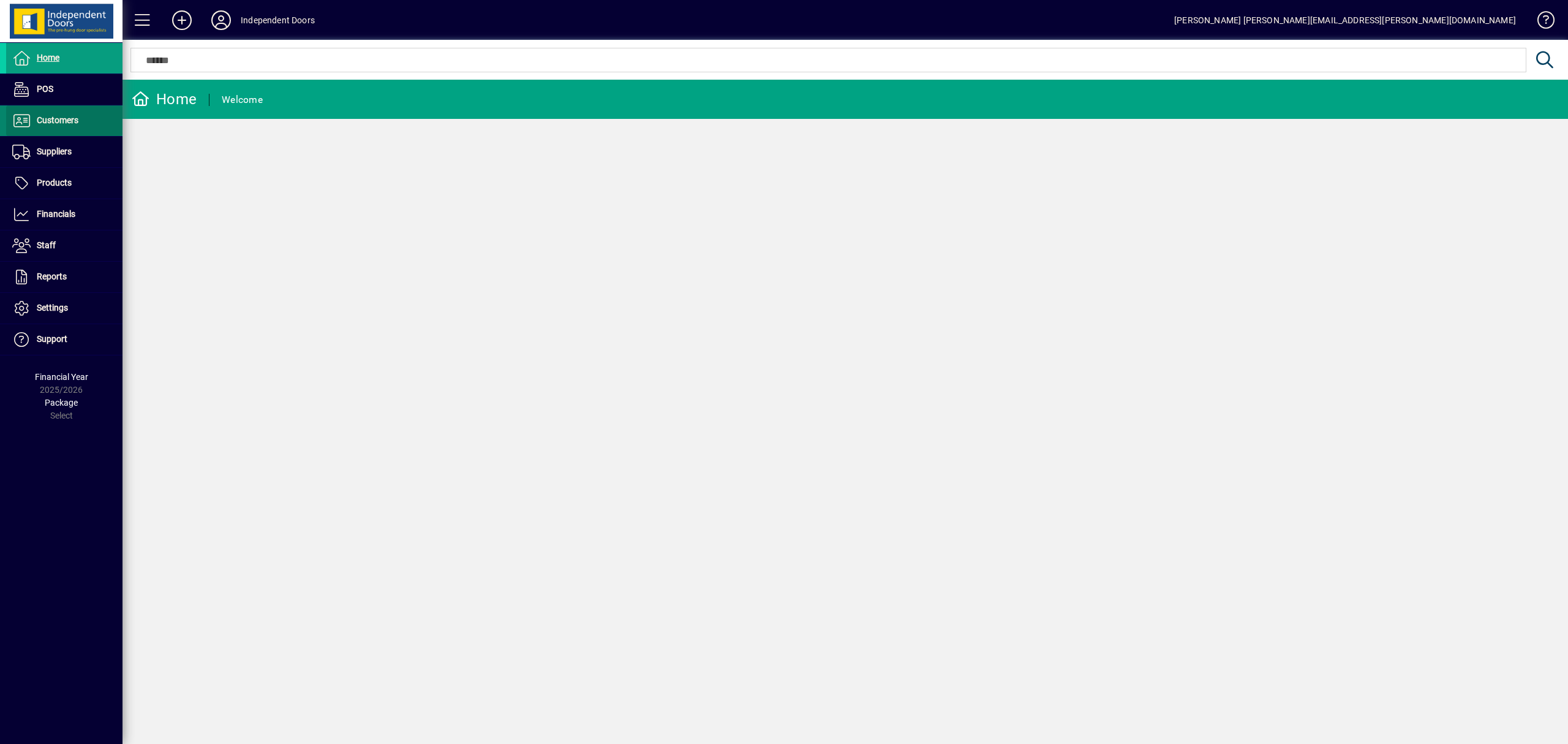
click at [64, 119] on span "Customers" at bounding box center [58, 120] width 42 height 10
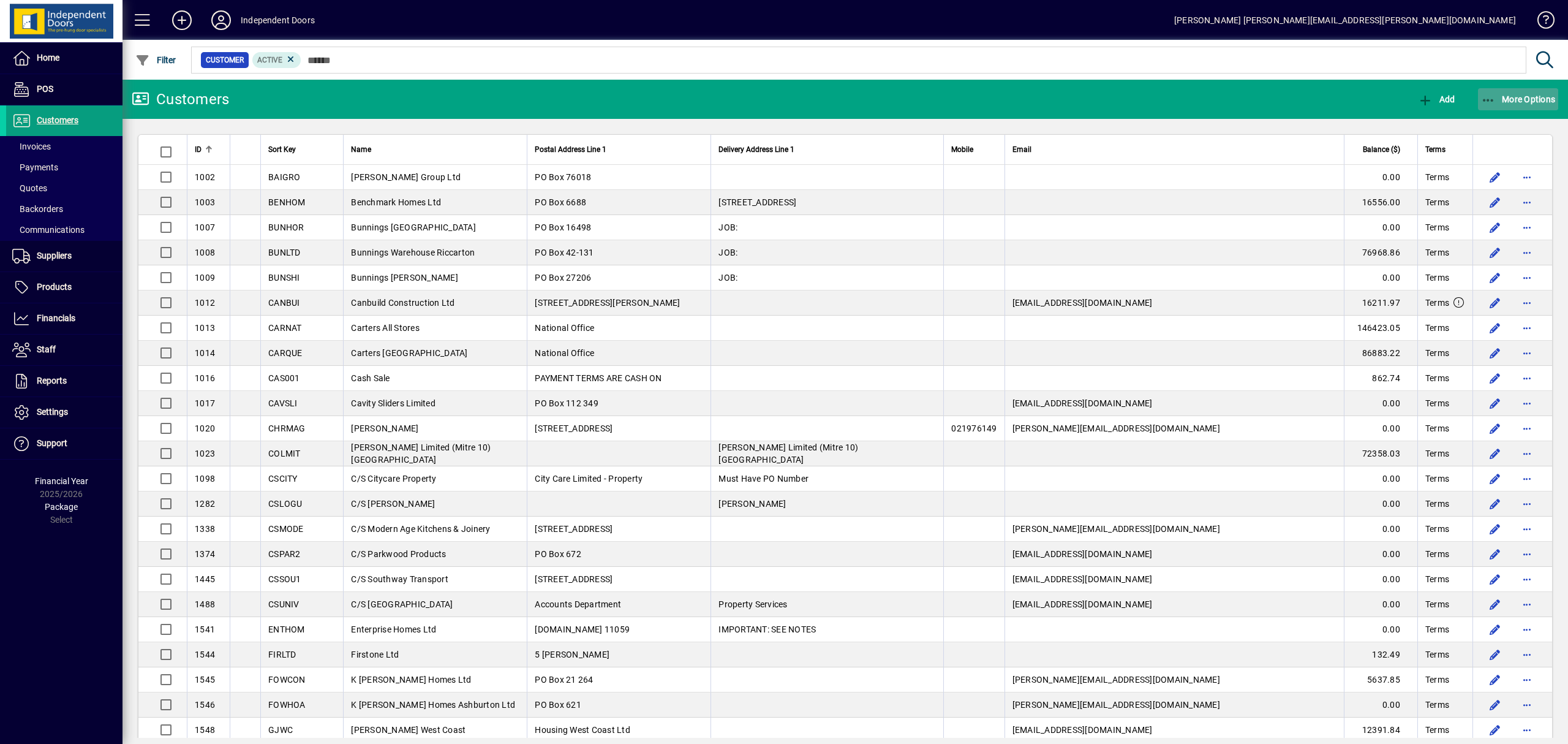
click at [1489, 99] on icon "button" at bounding box center [1489, 101] width 15 height 12
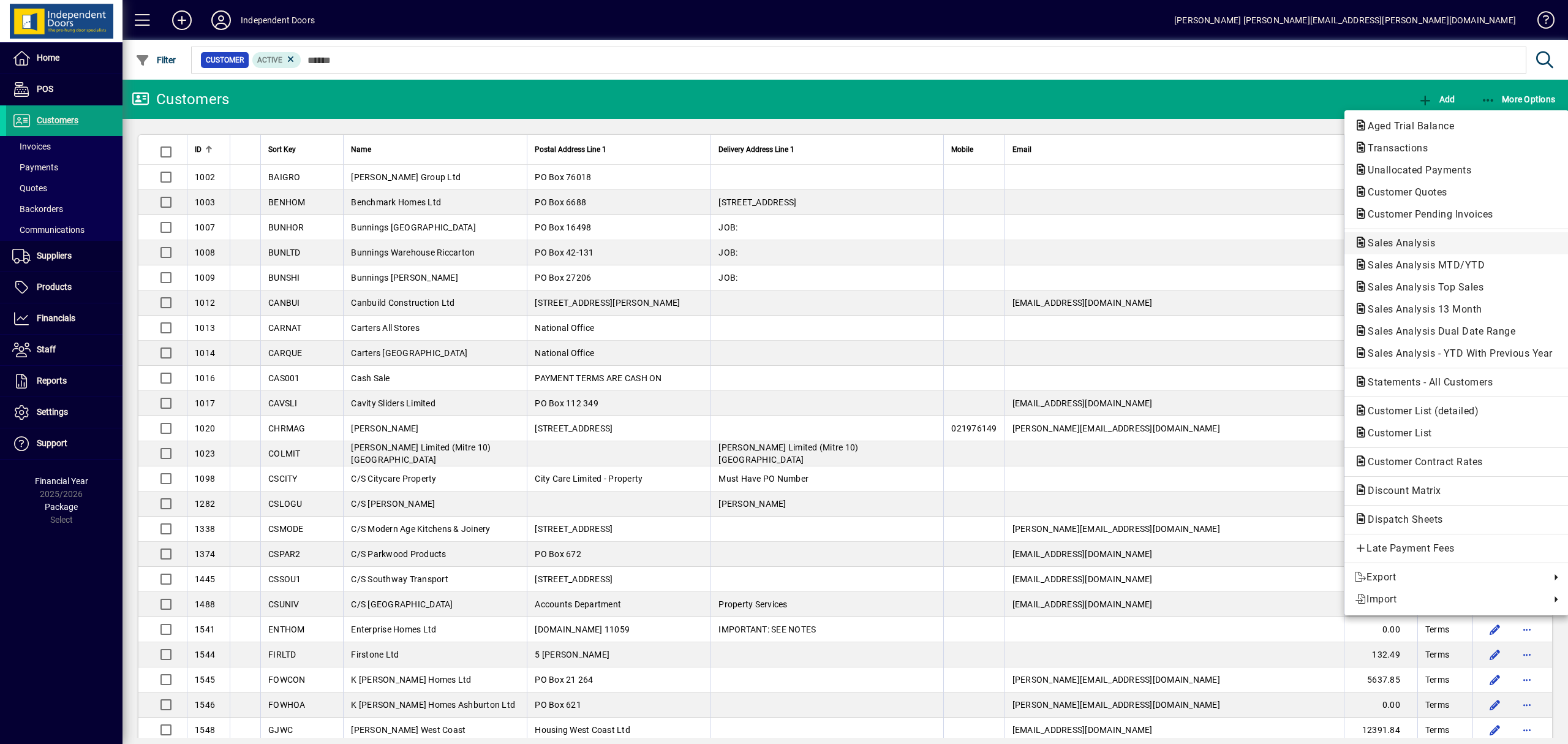
click at [1397, 241] on span "Sales Analysis" at bounding box center [1397, 243] width 87 height 12
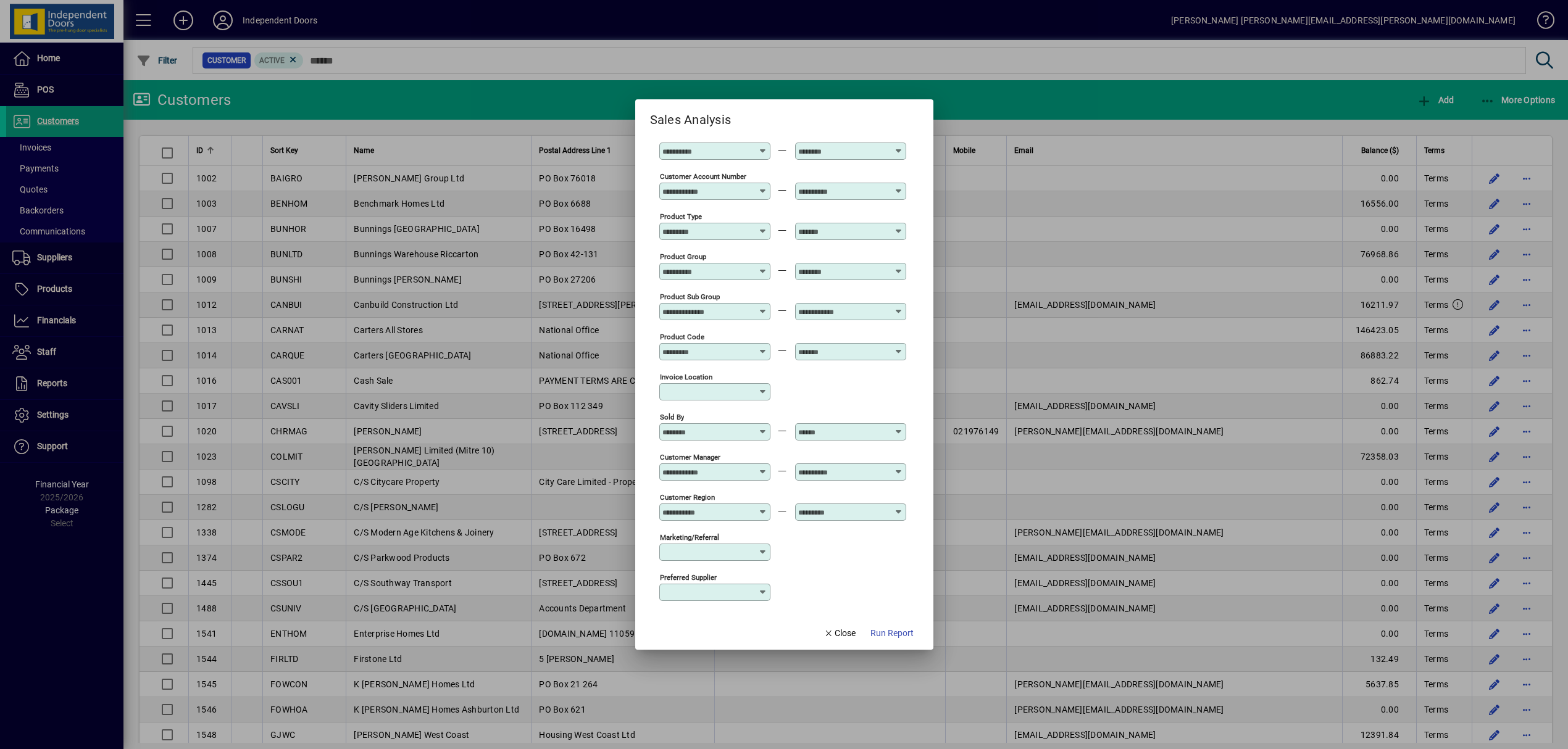
scroll to position [287, 0]
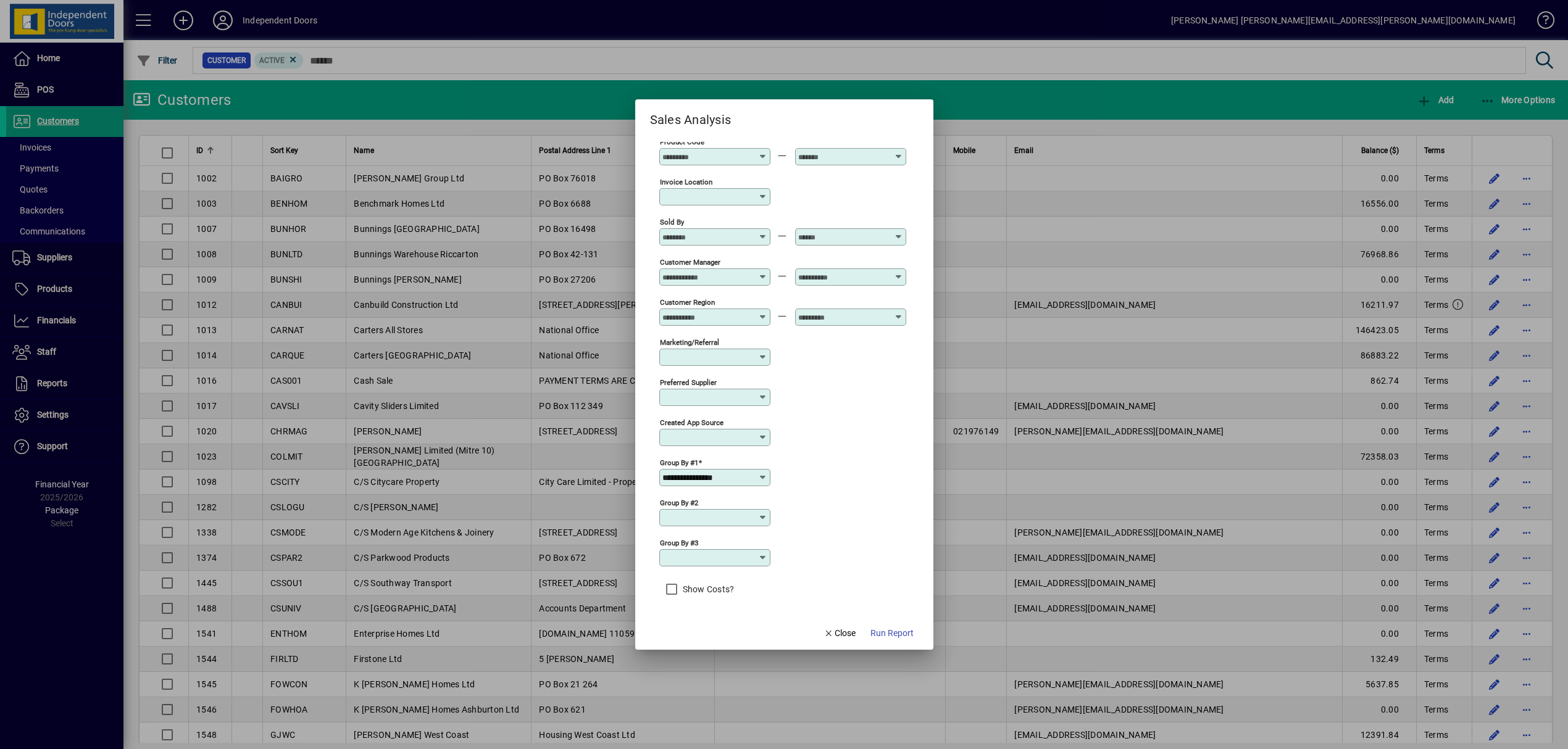
click at [760, 475] on icon at bounding box center [763, 478] width 10 height 10
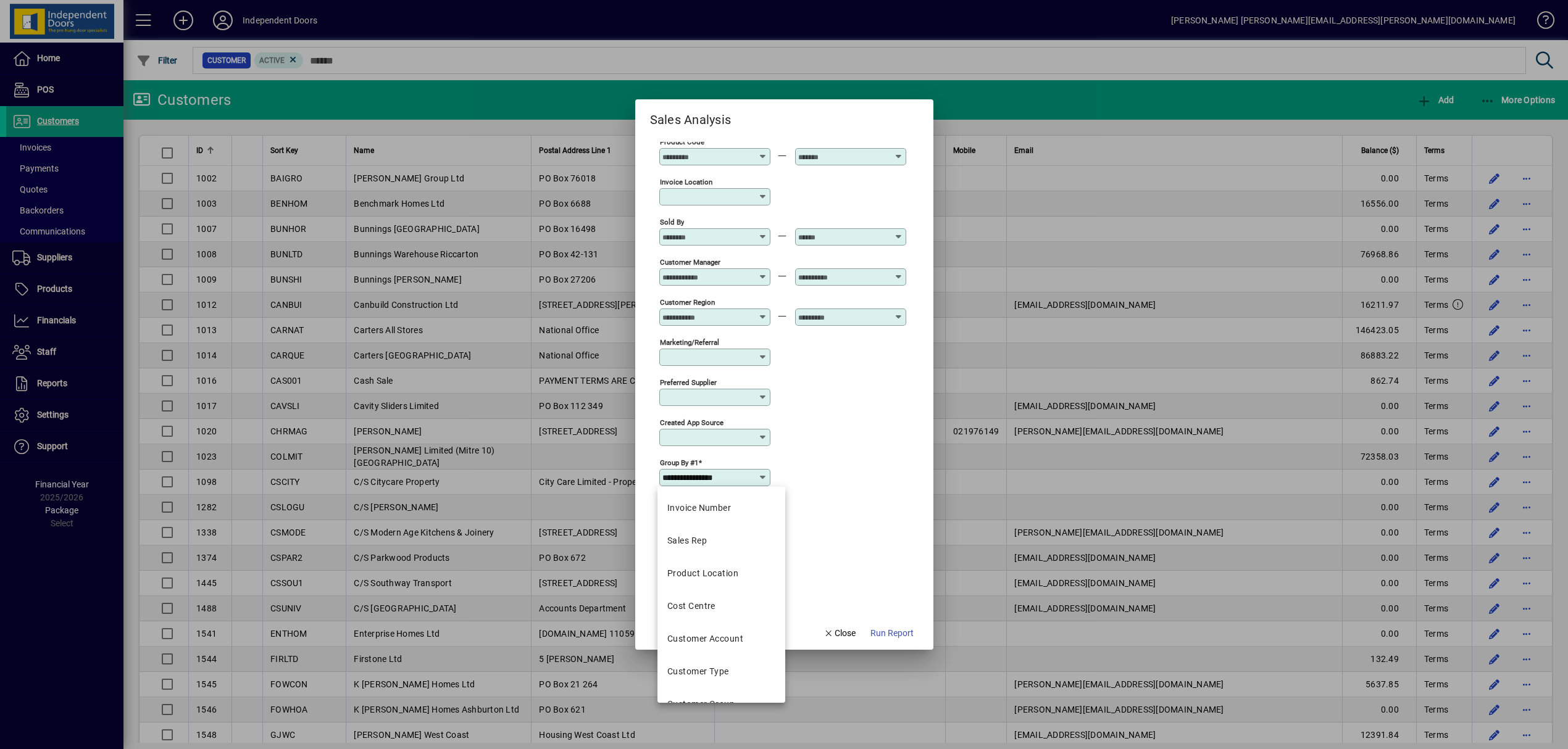
click at [715, 572] on div "Product Location" at bounding box center [703, 573] width 71 height 13
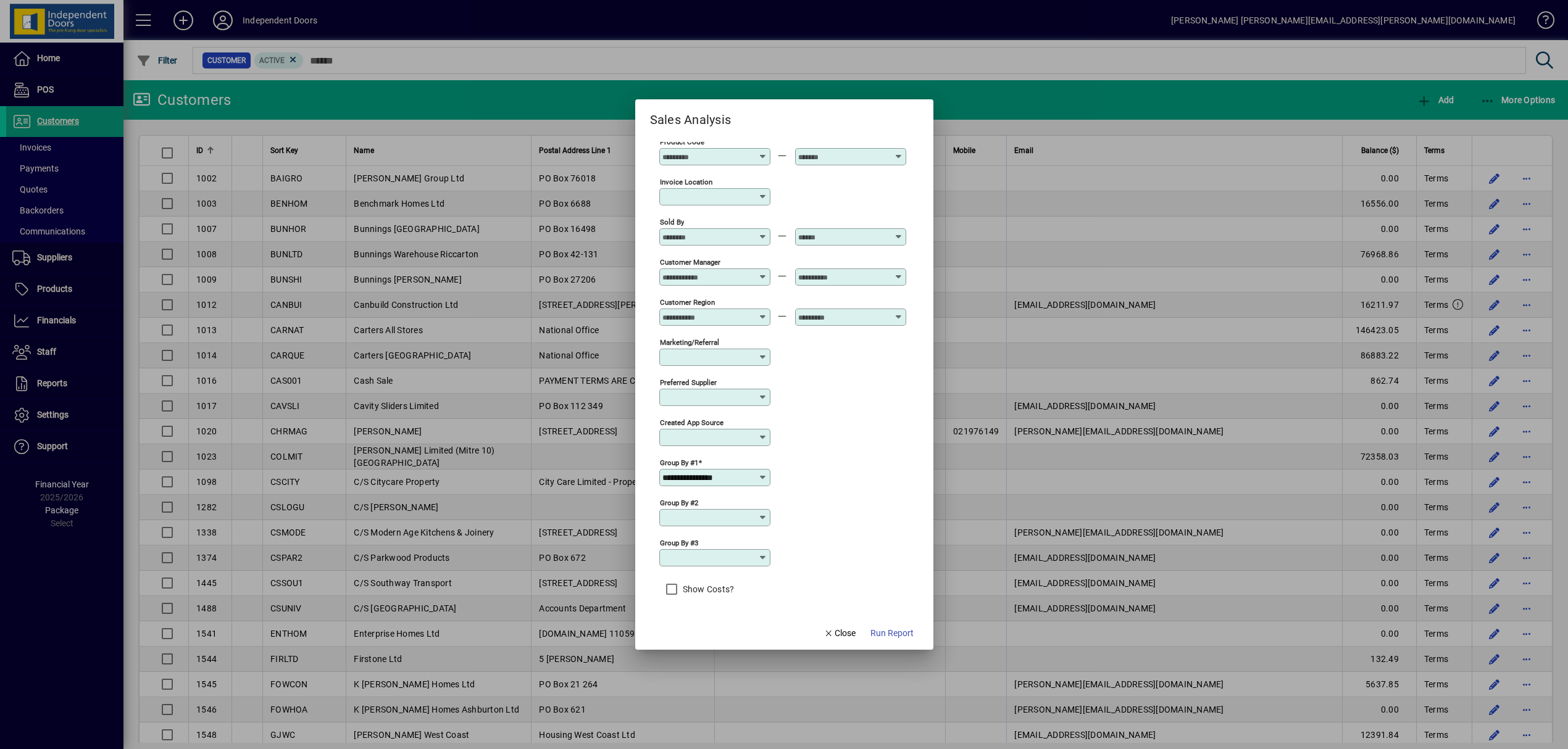
type input "**********"
click at [896, 637] on span "Run Report" at bounding box center [892, 633] width 43 height 13
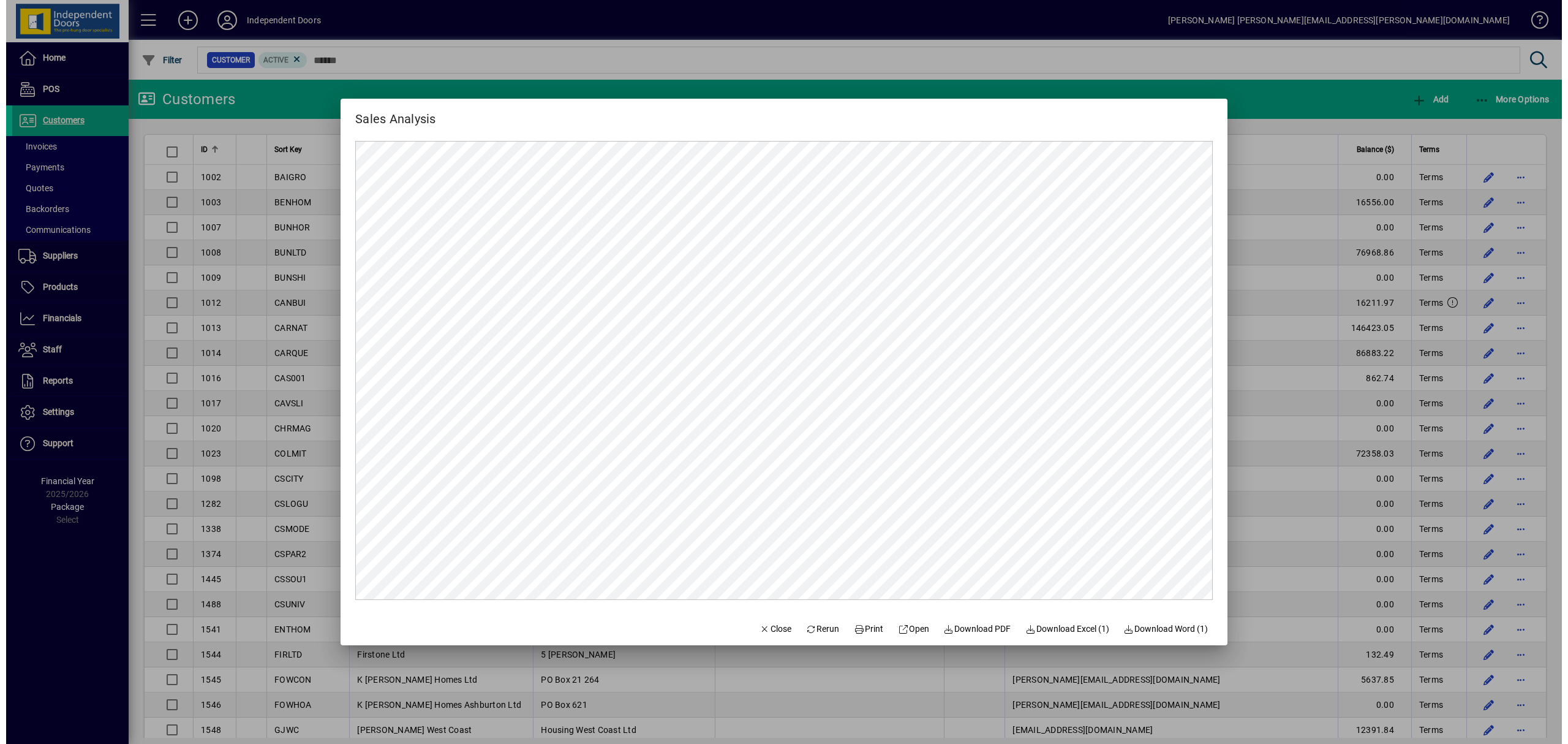
scroll to position [0, 0]
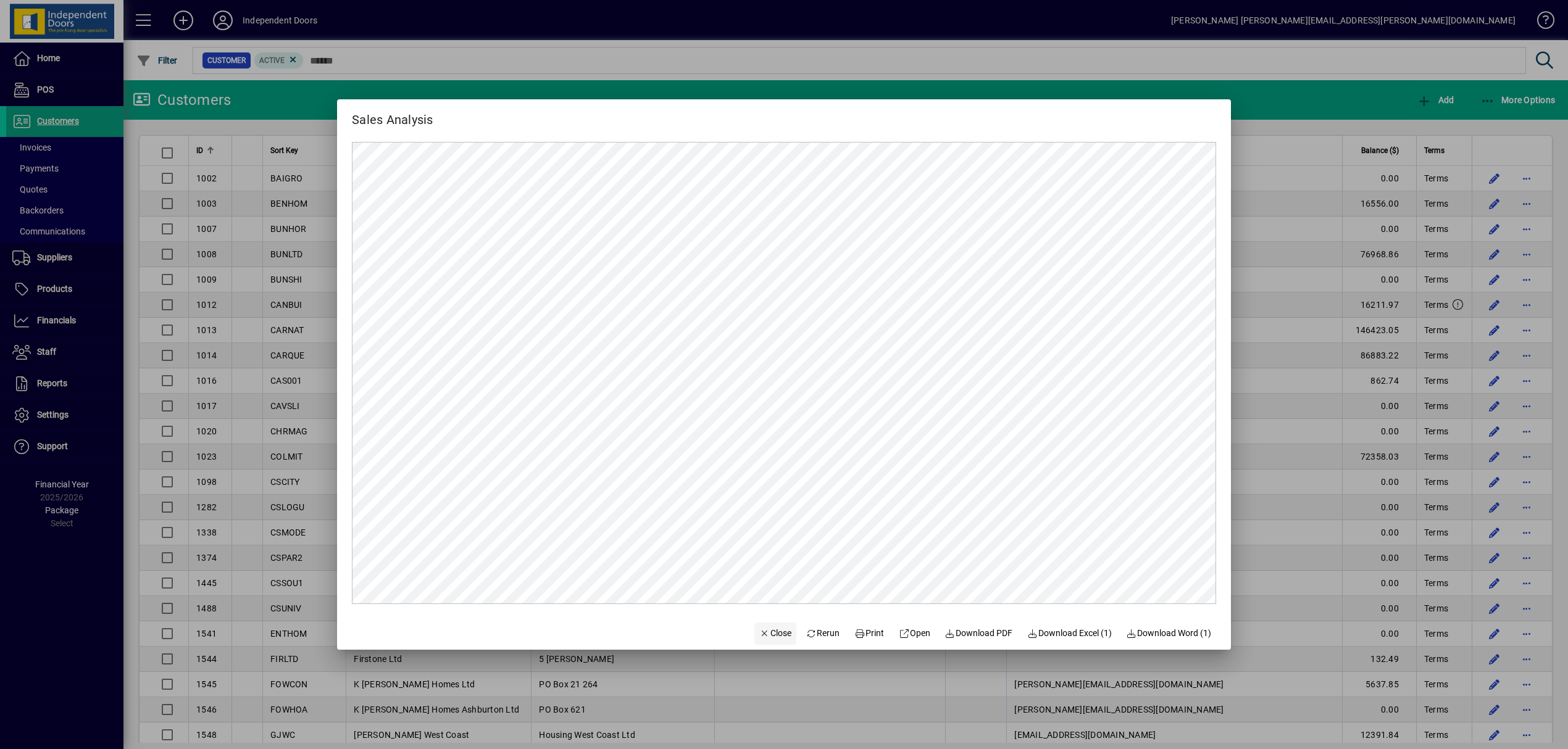
click at [772, 635] on span "Close" at bounding box center [775, 633] width 32 height 13
